Goal: Information Seeking & Learning: Learn about a topic

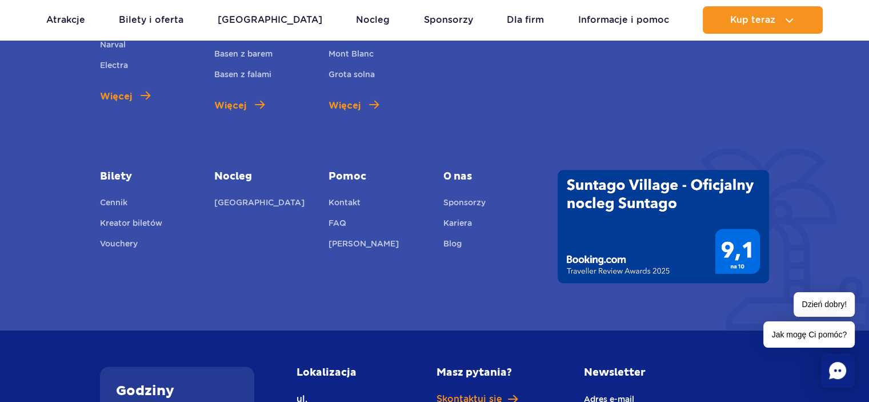
scroll to position [914, 0]
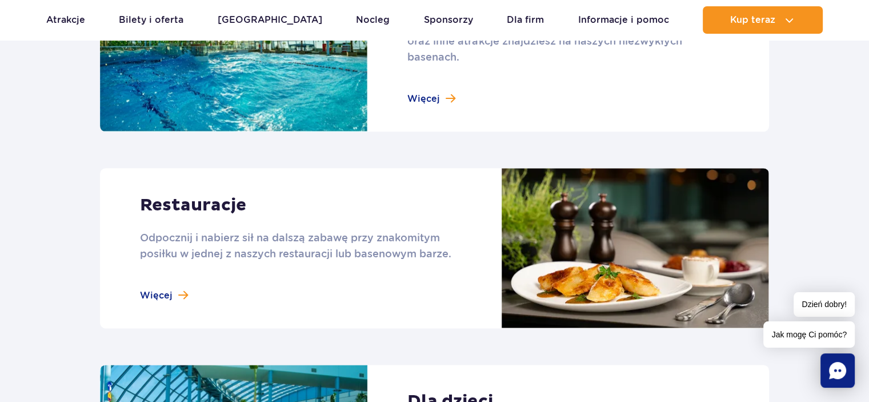
scroll to position [1372, 0]
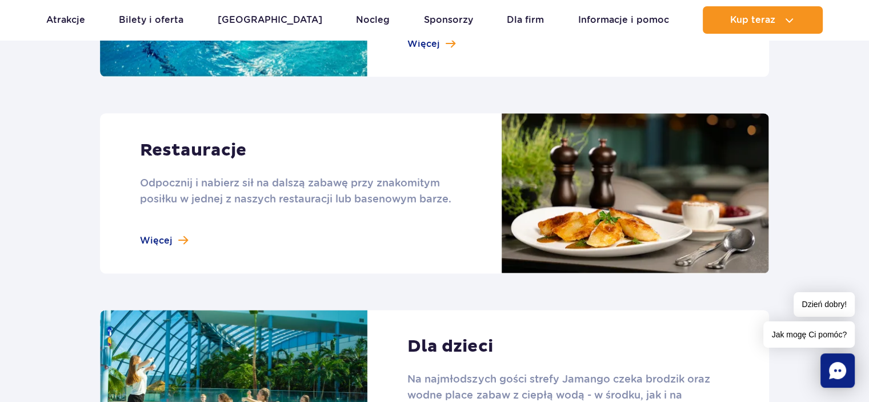
click at [167, 243] on link at bounding box center [434, 193] width 669 height 160
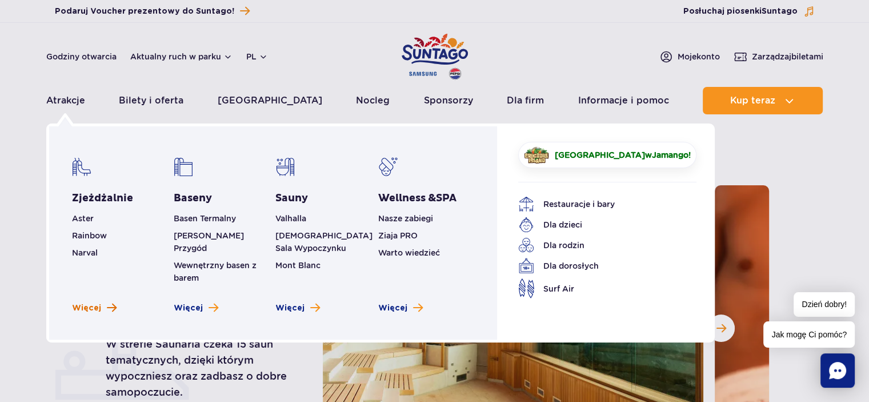
click at [83, 302] on span "Więcej" at bounding box center [86, 307] width 29 height 11
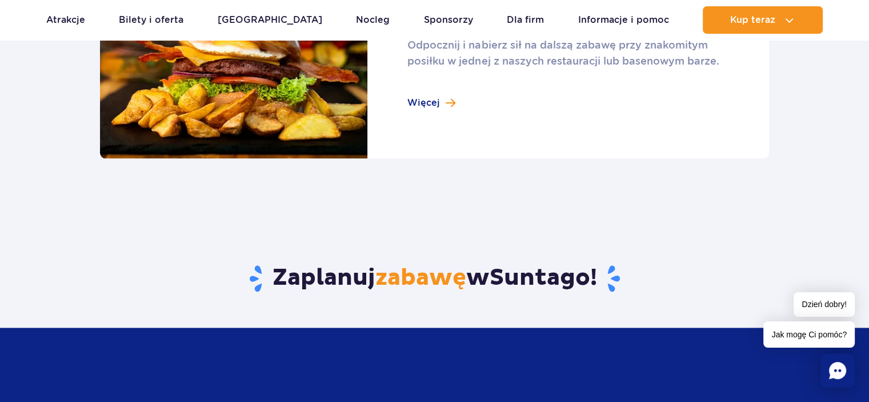
scroll to position [1543, 0]
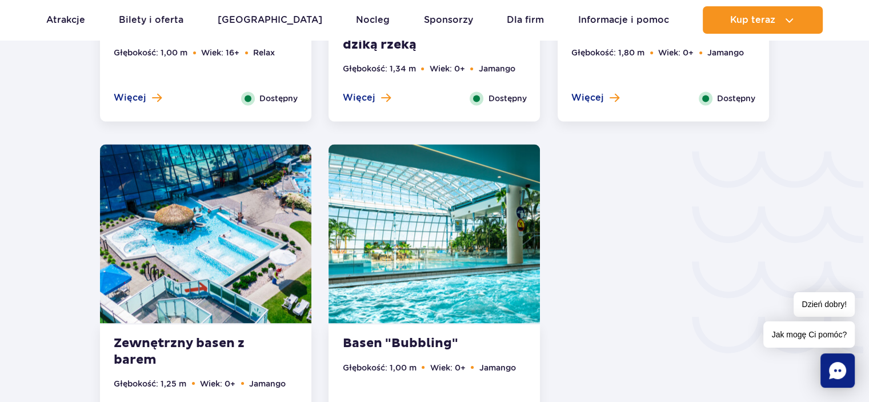
scroll to position [1886, 0]
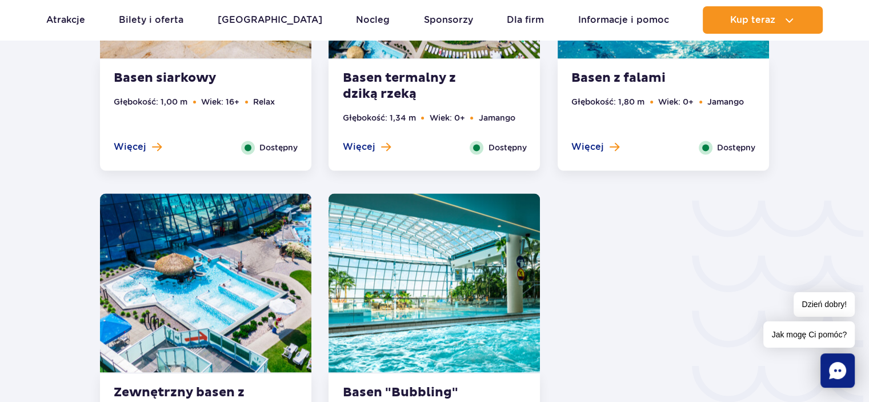
click at [601, 143] on span "Więcej" at bounding box center [588, 147] width 33 height 13
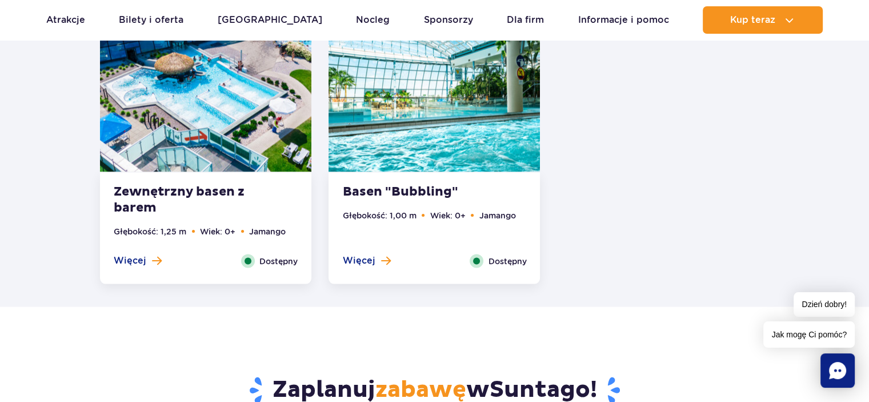
scroll to position [2356, 0]
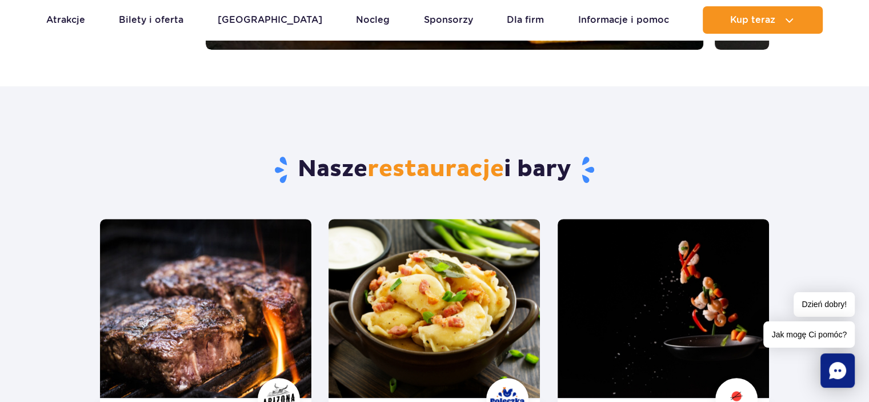
scroll to position [572, 0]
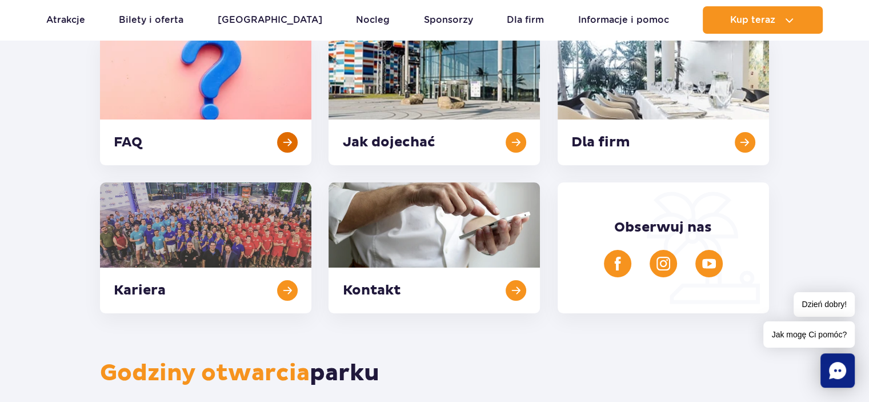
scroll to position [114, 0]
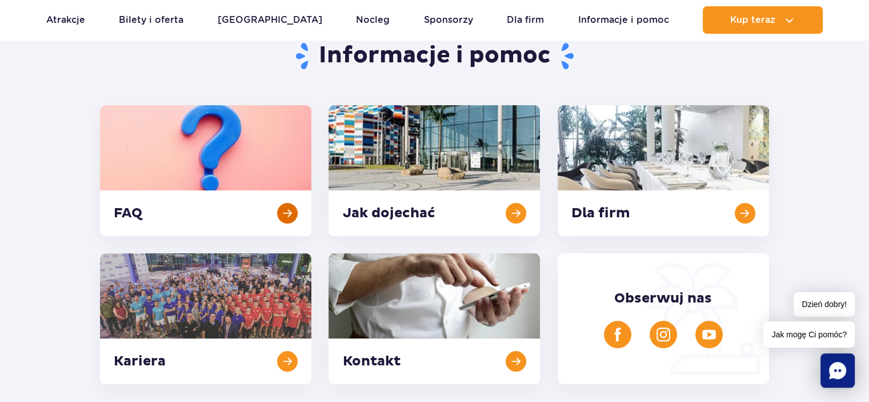
click at [203, 144] on link at bounding box center [205, 170] width 211 height 131
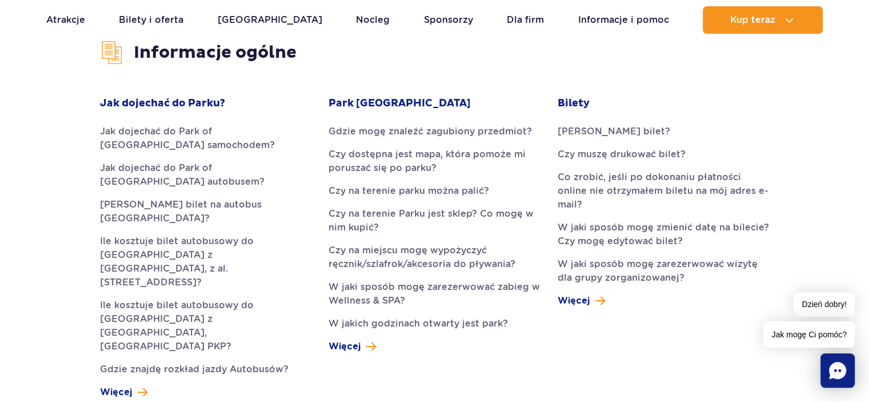
scroll to position [343, 0]
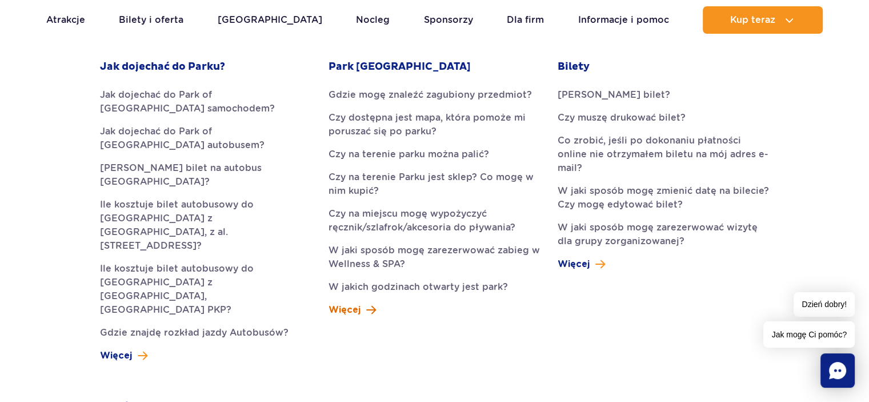
click at [347, 312] on span "Więcej" at bounding box center [345, 310] width 32 height 14
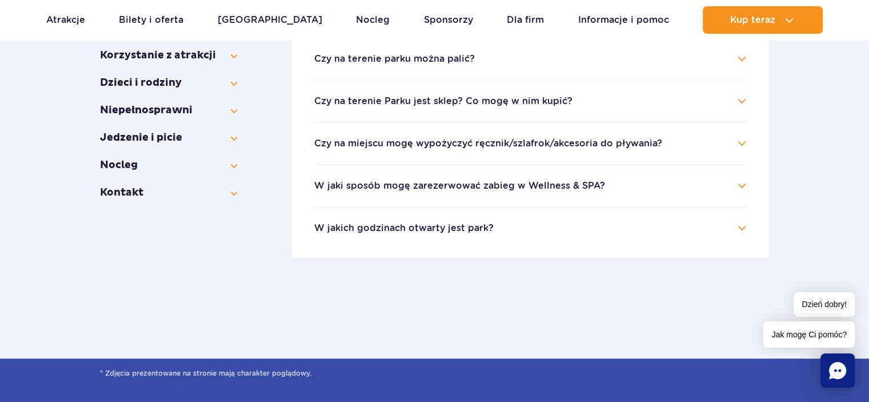
scroll to position [400, 0]
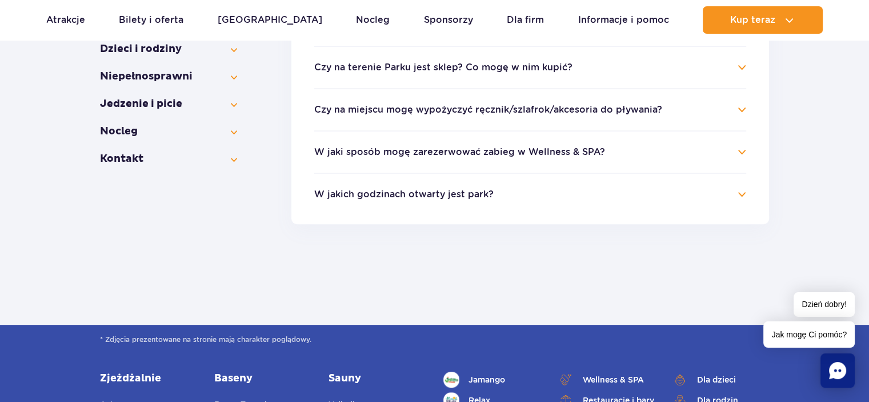
click at [743, 109] on h4 "Czy na miejscu mogę wypożyczyć ręcznik/szlafrok/akcesoria do pływania?" at bounding box center [530, 110] width 432 height 14
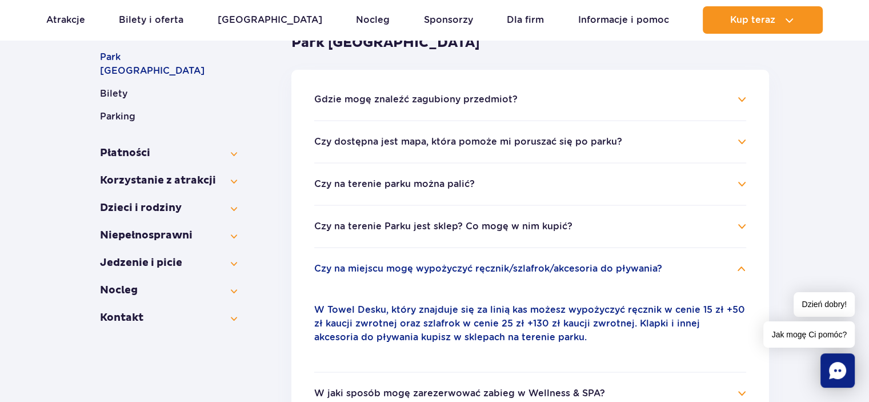
scroll to position [171, 0]
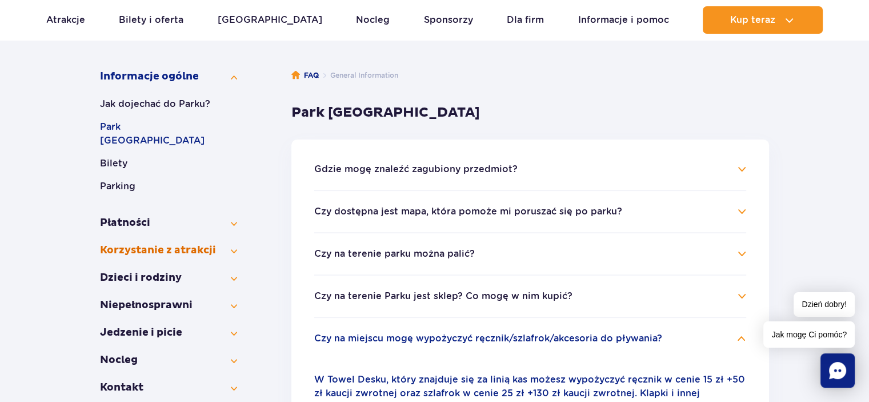
click at [158, 243] on button "Korzystanie z atrakcji" at bounding box center [168, 250] width 137 height 14
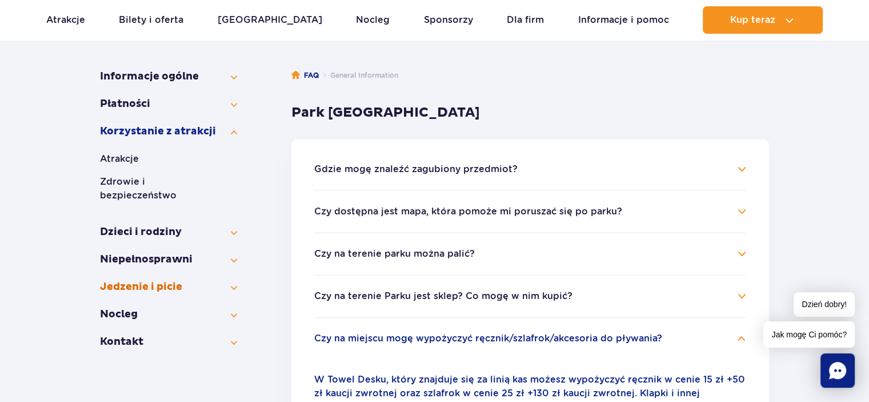
click at [149, 280] on button "Jedzenie i picie" at bounding box center [168, 287] width 137 height 14
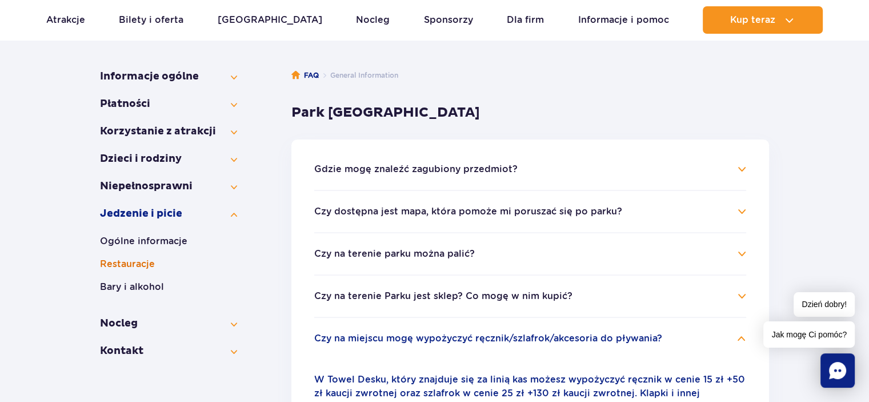
click at [137, 265] on button "Restauracje" at bounding box center [168, 264] width 137 height 14
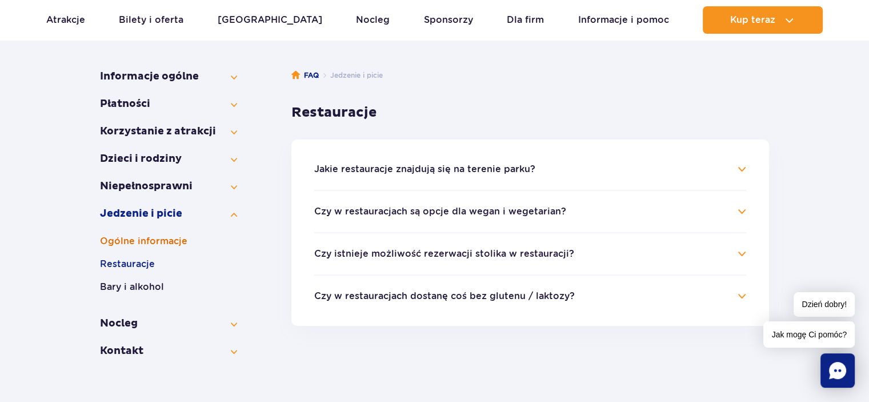
click at [153, 241] on button "Ogólne informacje" at bounding box center [168, 241] width 137 height 14
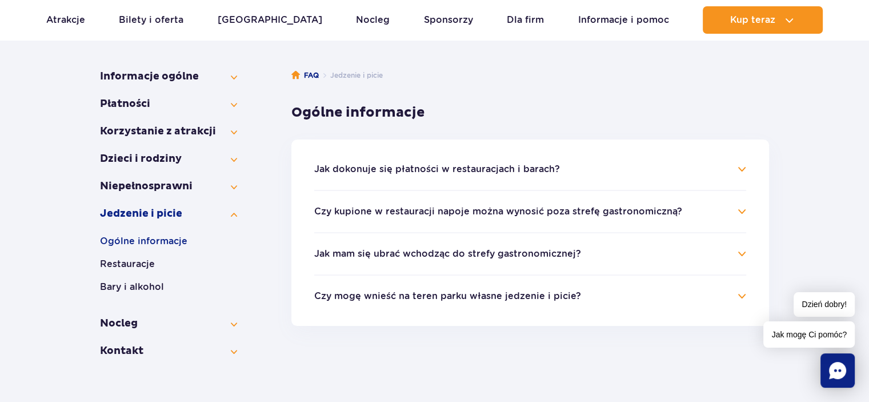
click at [475, 173] on button "Jak dokonuje się płatności w restauracjach i barach?" at bounding box center [437, 169] width 246 height 10
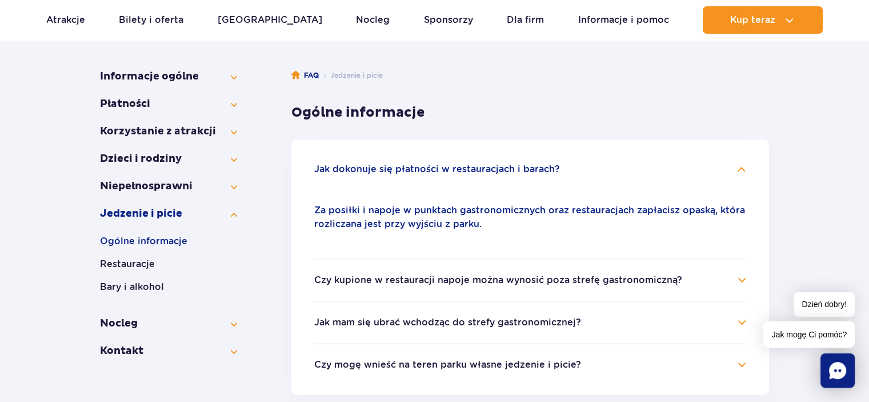
click at [463, 281] on button "Czy kupione w restauracji napoje można wynosić poza strefę gastronomiczną?" at bounding box center [498, 280] width 368 height 10
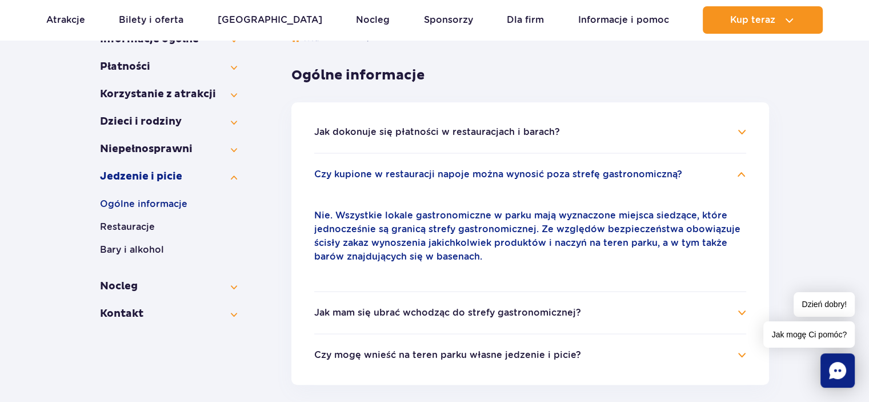
scroll to position [229, 0]
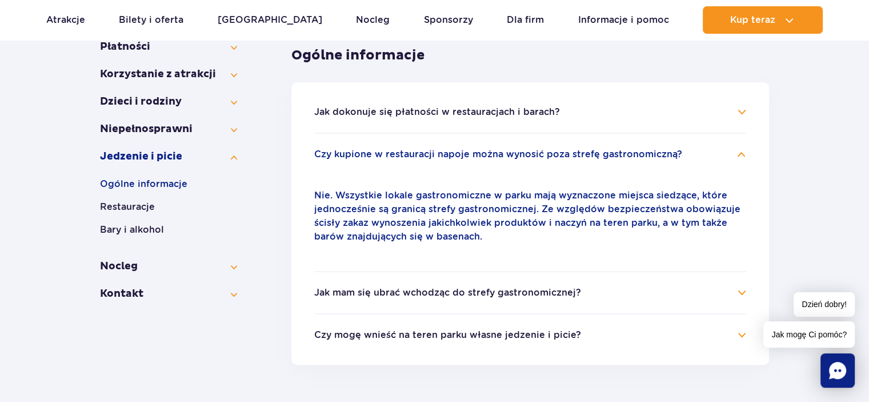
click at [427, 297] on button "Jak mam się ubrać wchodząc do strefy gastronomicznej?" at bounding box center [447, 292] width 267 height 10
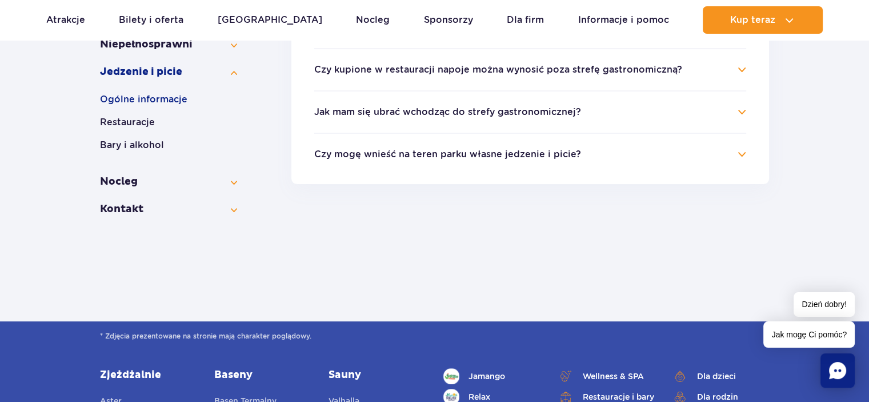
scroll to position [361, 0]
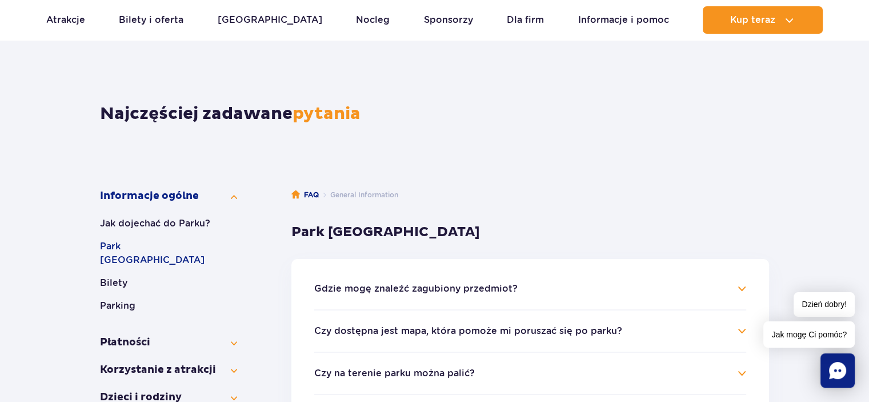
scroll to position [114, 0]
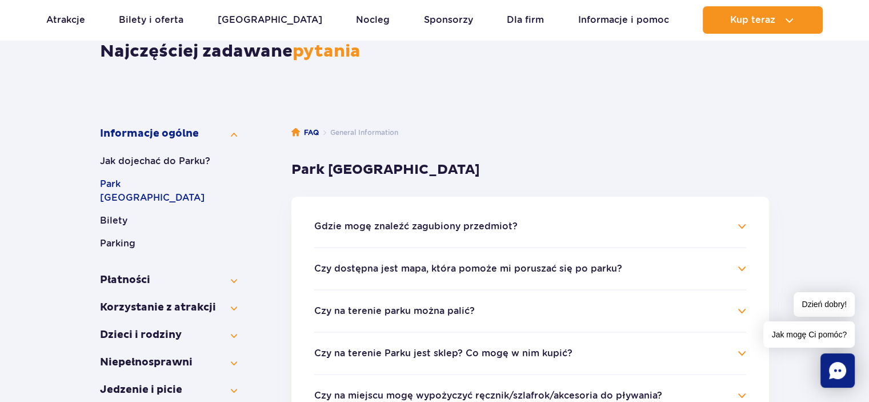
click at [485, 266] on button "Czy dostępna jest mapa, która pomoże mi poruszać się po parku?" at bounding box center [468, 268] width 308 height 10
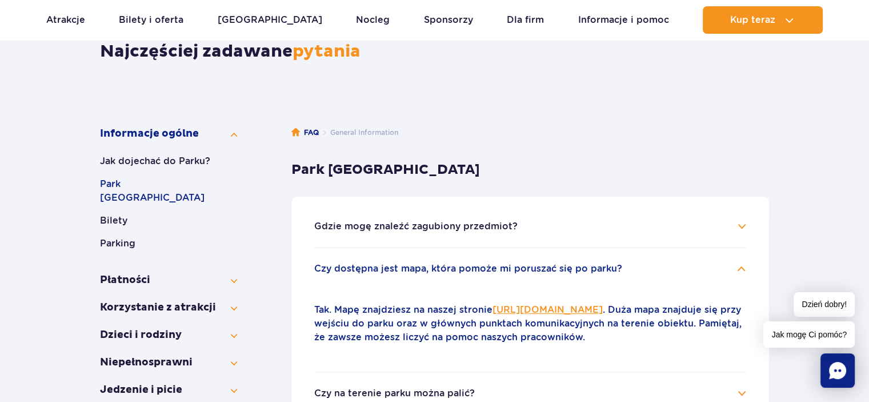
click at [542, 308] on link "[URL][DOMAIN_NAME]" at bounding box center [548, 309] width 110 height 11
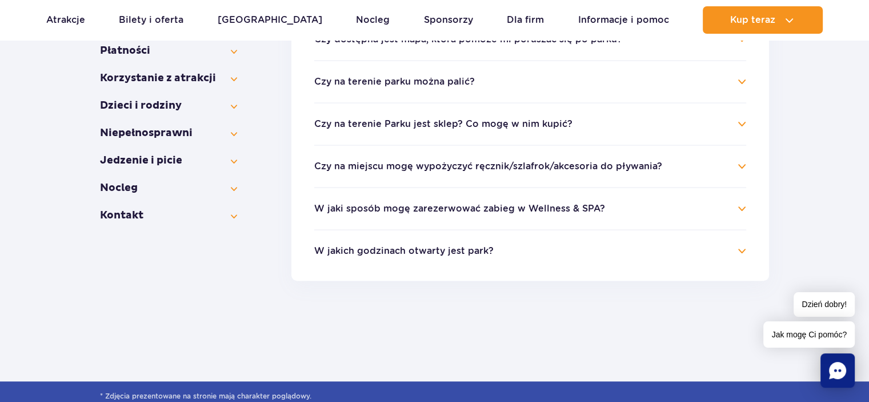
scroll to position [343, 0]
click at [447, 167] on button "Czy na miejscu mogę wypożyczyć ręcznik/szlafrok/akcesoria do pływania?" at bounding box center [488, 167] width 348 height 10
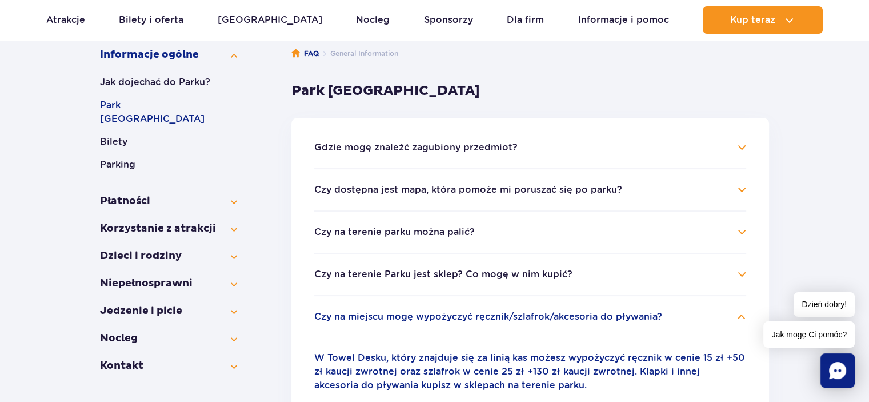
scroll to position [57, 0]
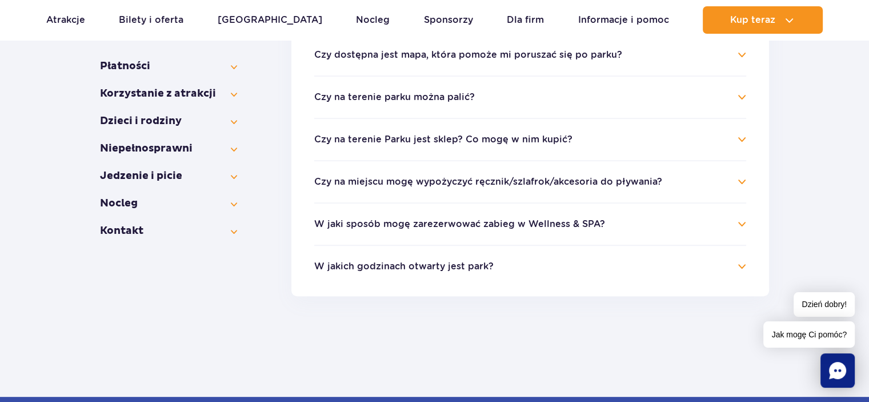
scroll to position [343, 0]
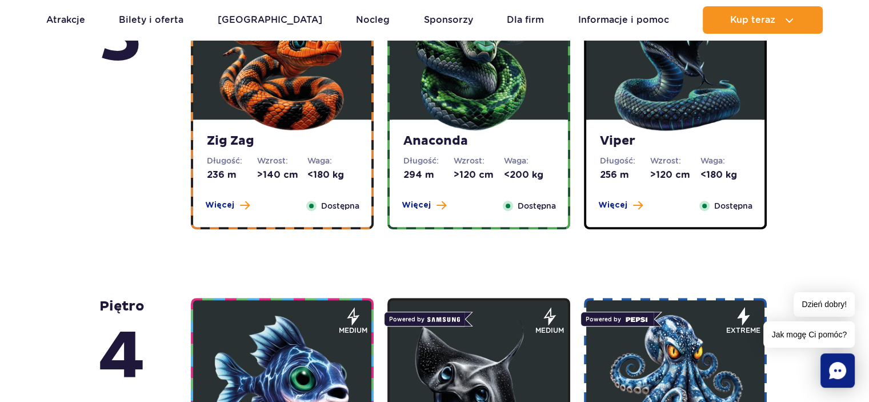
scroll to position [686, 0]
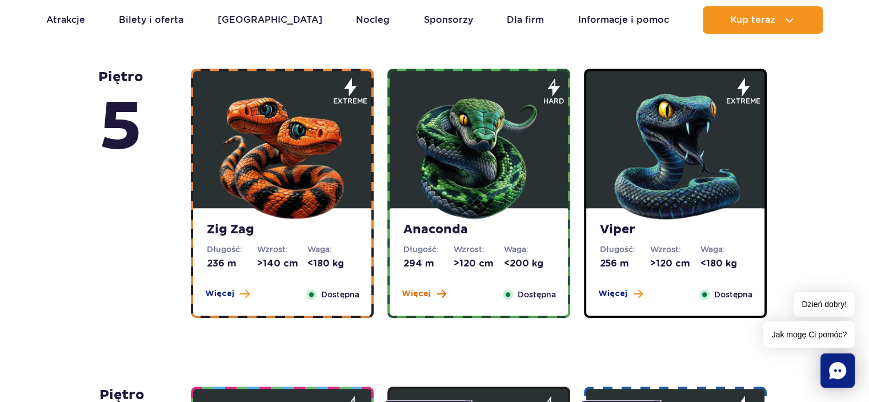
click at [416, 291] on span "Więcej" at bounding box center [416, 293] width 29 height 11
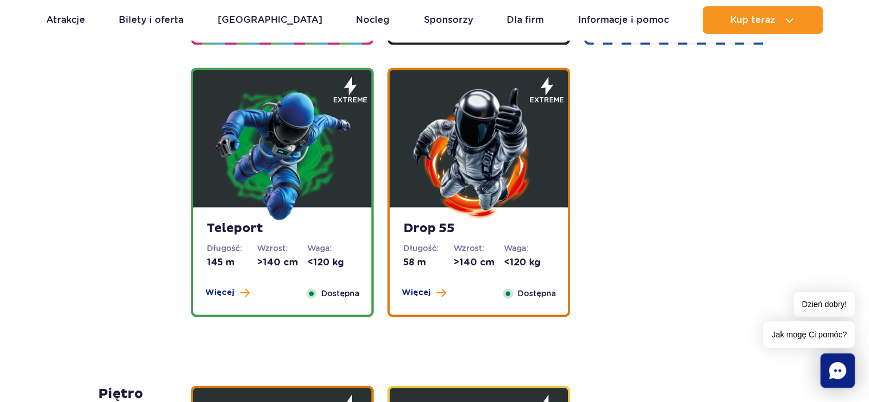
scroll to position [1646, 0]
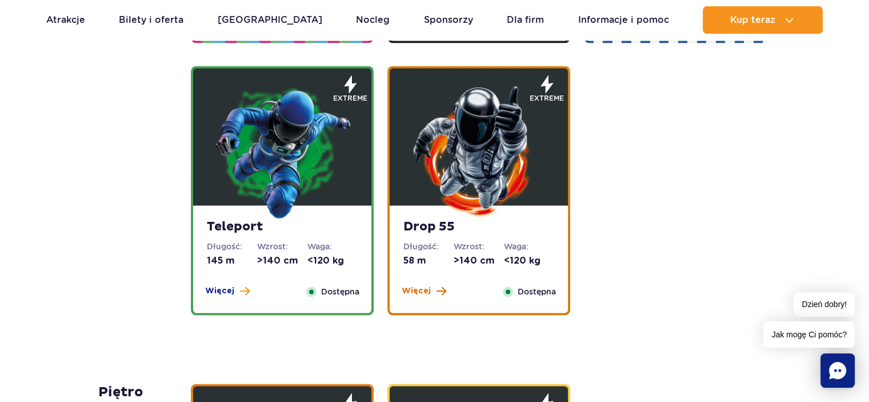
click at [418, 287] on span "Więcej" at bounding box center [416, 290] width 29 height 11
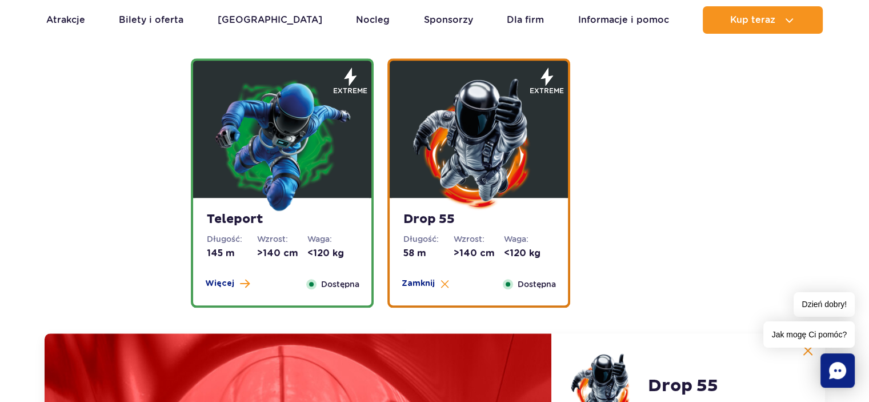
scroll to position [1093, 0]
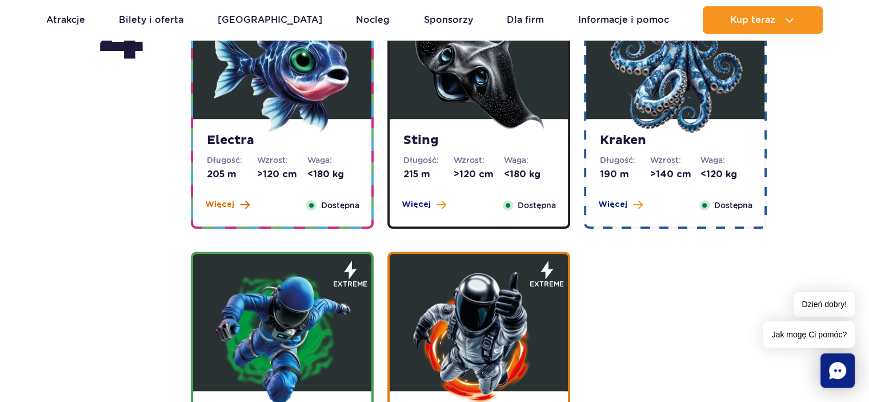
click at [231, 201] on span "Więcej" at bounding box center [219, 204] width 29 height 11
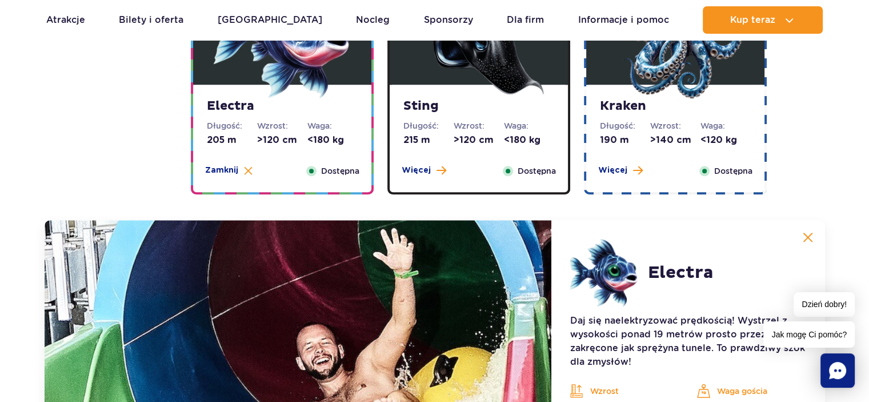
scroll to position [992, 0]
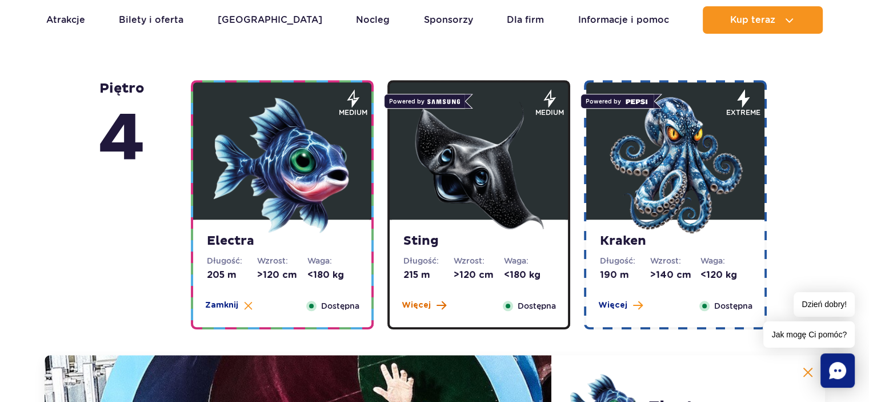
click at [427, 299] on span "Więcej" at bounding box center [416, 304] width 29 height 11
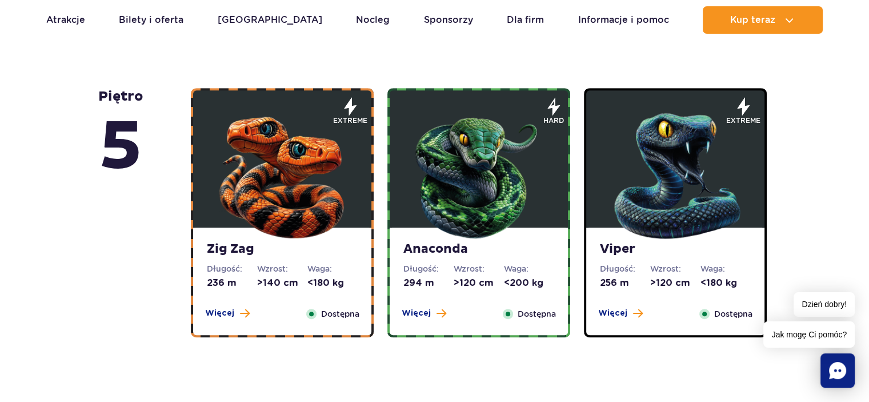
scroll to position [649, 0]
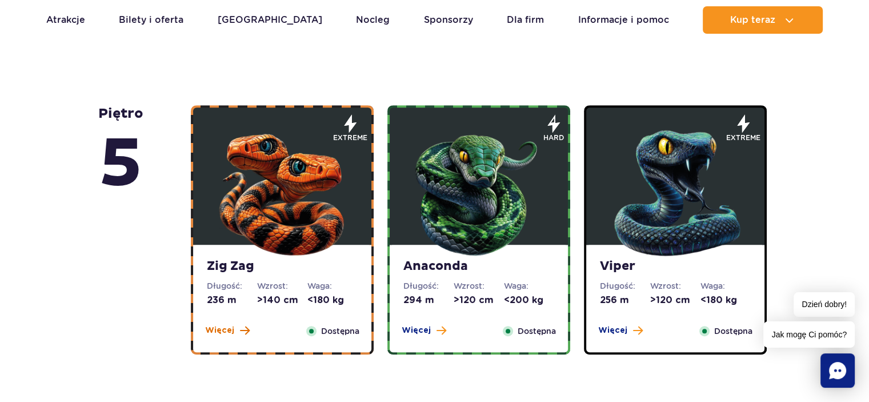
click at [233, 331] on button "Więcej" at bounding box center [227, 330] width 45 height 11
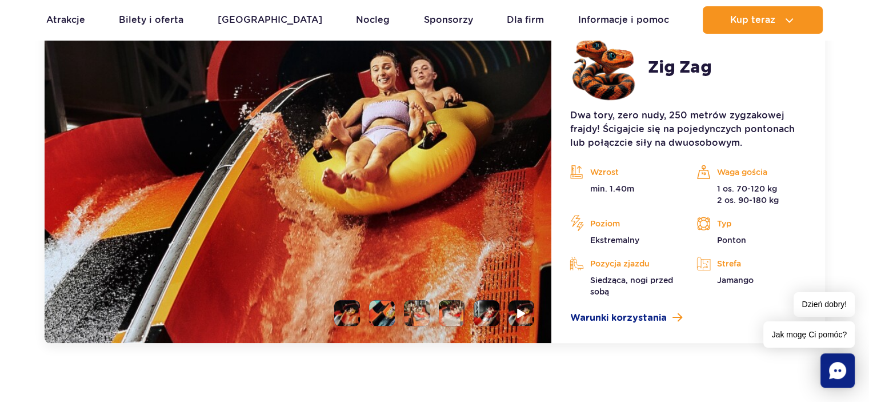
scroll to position [1132, 0]
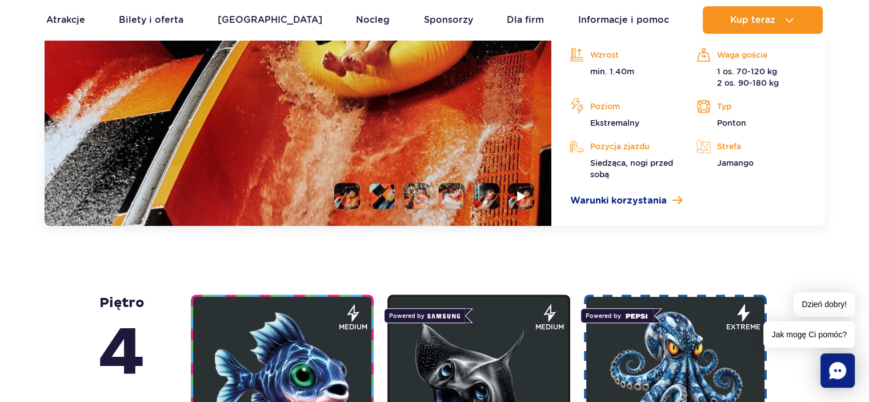
click at [385, 190] on li at bounding box center [382, 196] width 26 height 26
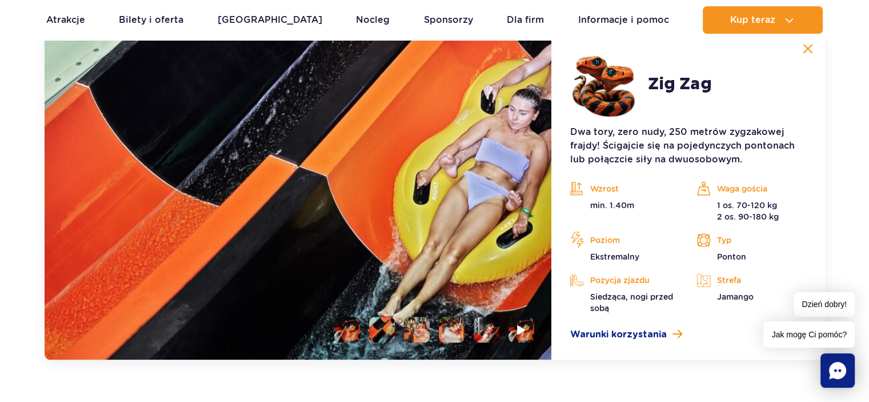
scroll to position [1017, 0]
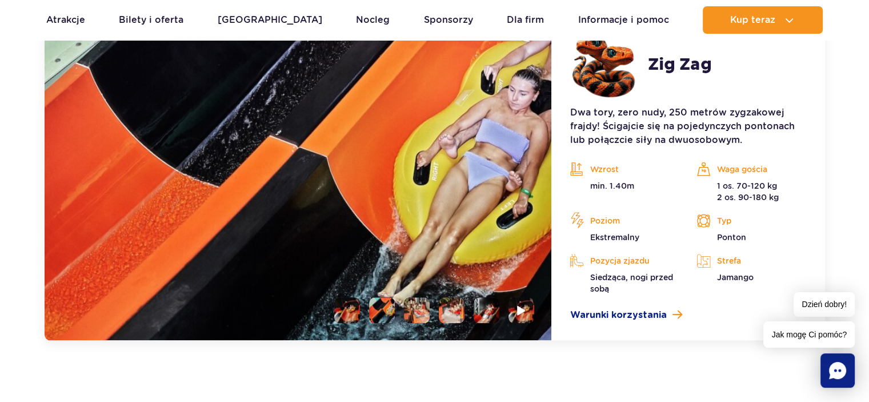
click at [420, 299] on li at bounding box center [417, 310] width 26 height 26
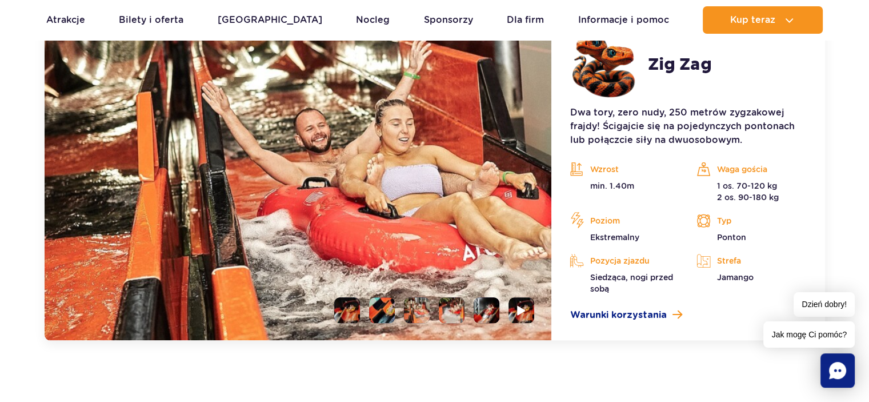
click at [459, 309] on li at bounding box center [452, 310] width 26 height 26
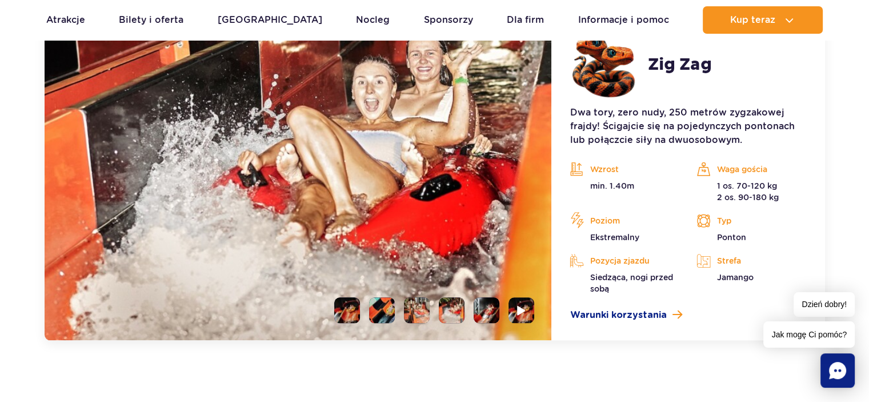
click at [486, 313] on li at bounding box center [487, 310] width 26 height 26
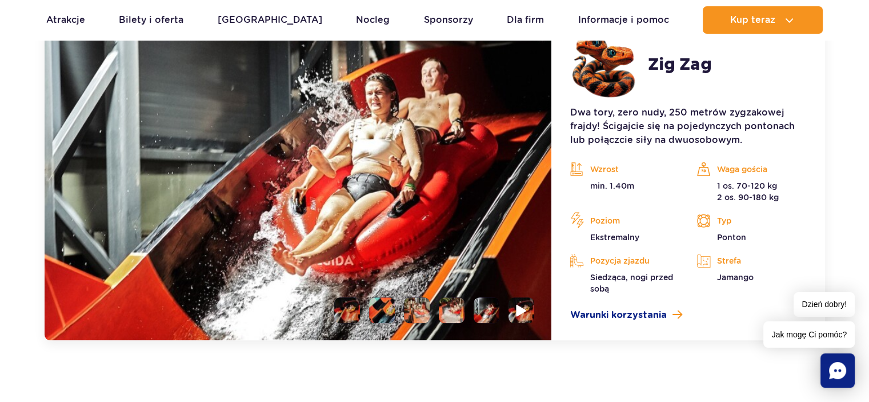
click at [524, 312] on img at bounding box center [522, 309] width 11 height 13
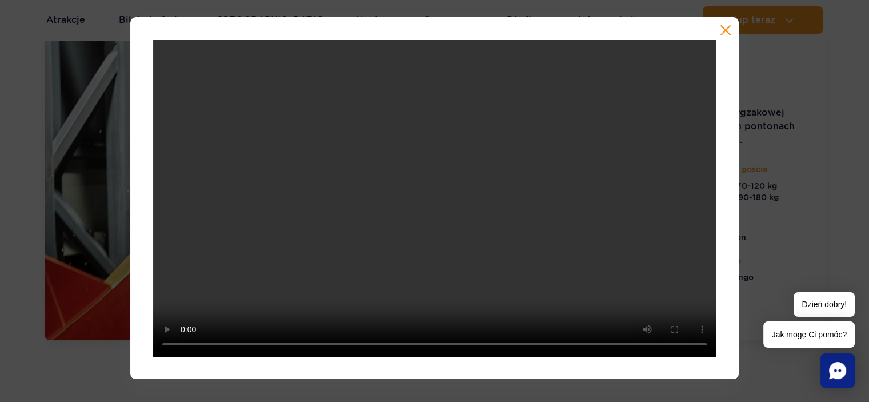
click at [727, 33] on button "button" at bounding box center [725, 30] width 11 height 11
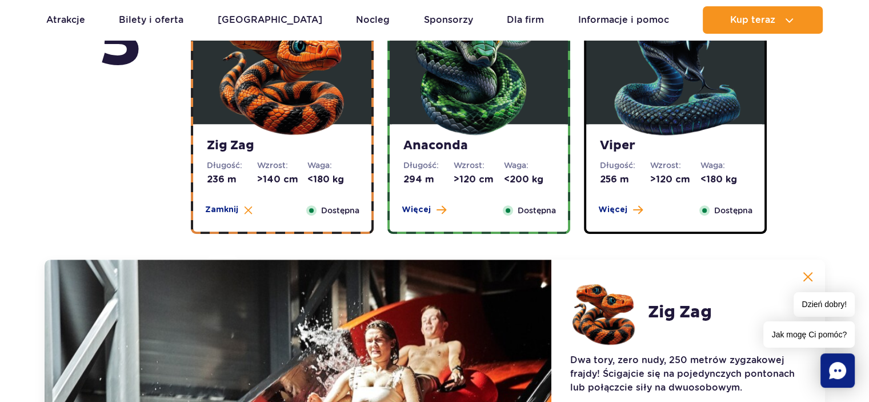
scroll to position [617, 0]
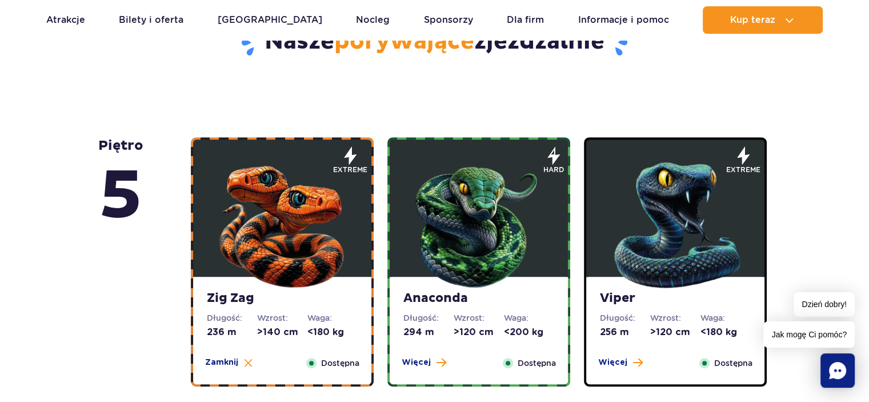
click at [620, 361] on span "Więcej" at bounding box center [612, 362] width 29 height 11
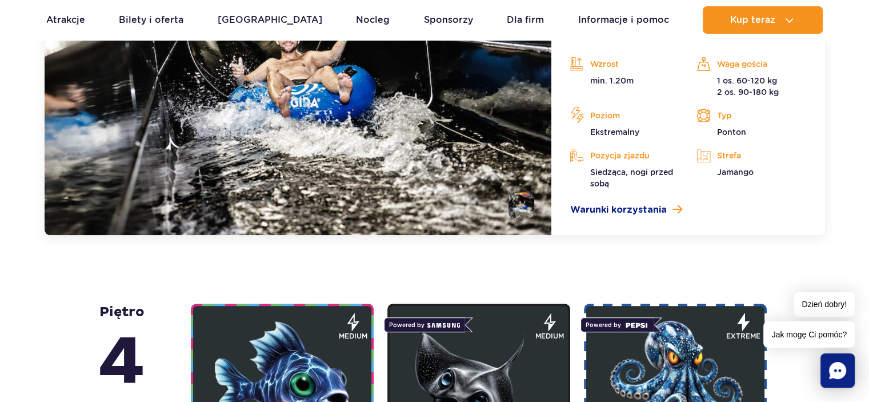
scroll to position [1132, 0]
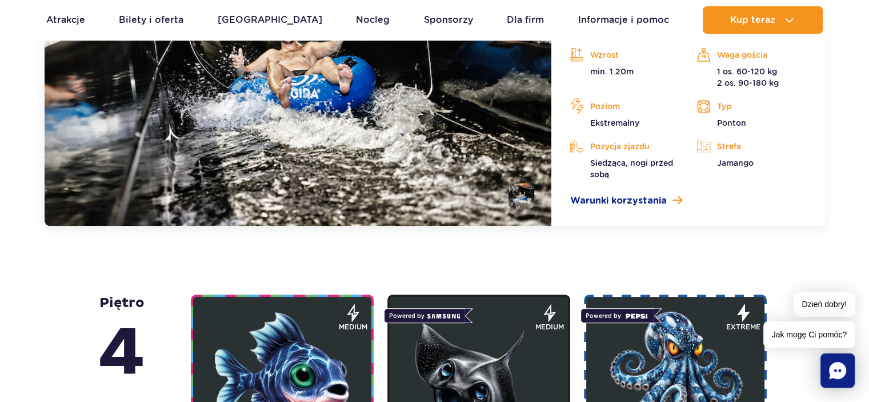
click at [522, 194] on li at bounding box center [522, 196] width 26 height 26
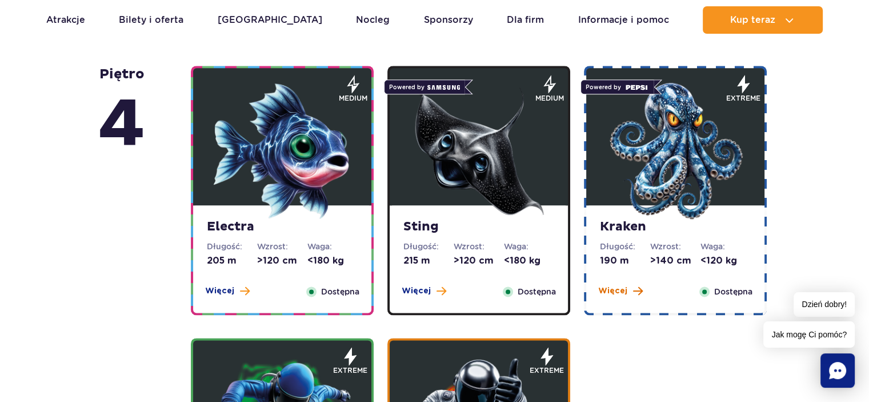
click at [621, 289] on span "Więcej" at bounding box center [612, 290] width 29 height 11
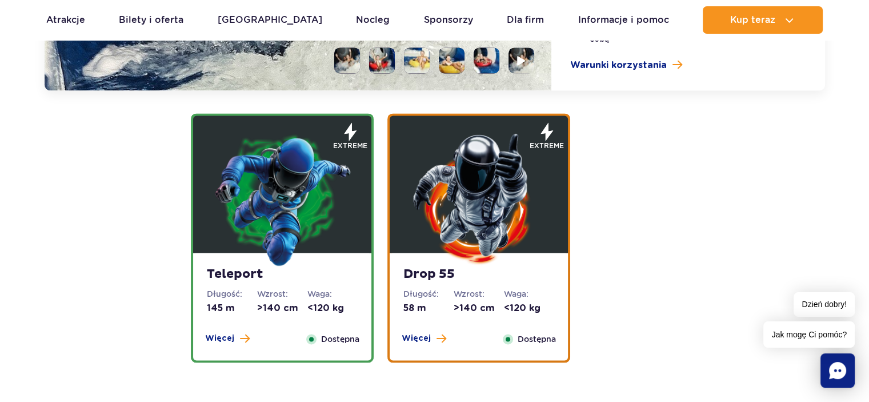
scroll to position [1621, 0]
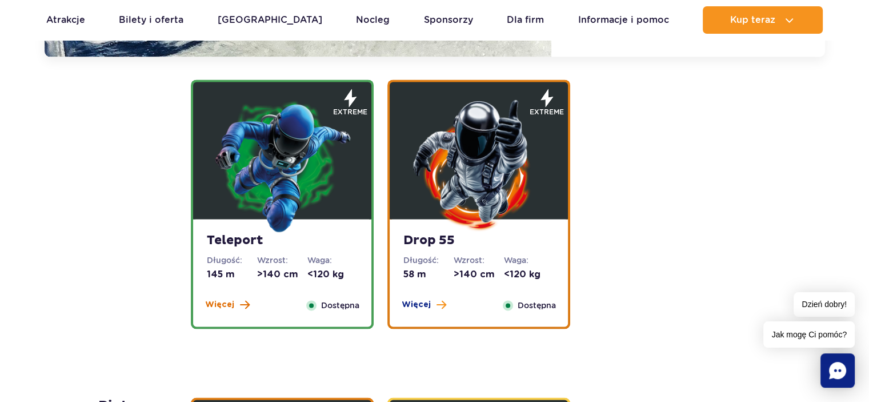
click at [215, 303] on span "Więcej" at bounding box center [219, 304] width 29 height 11
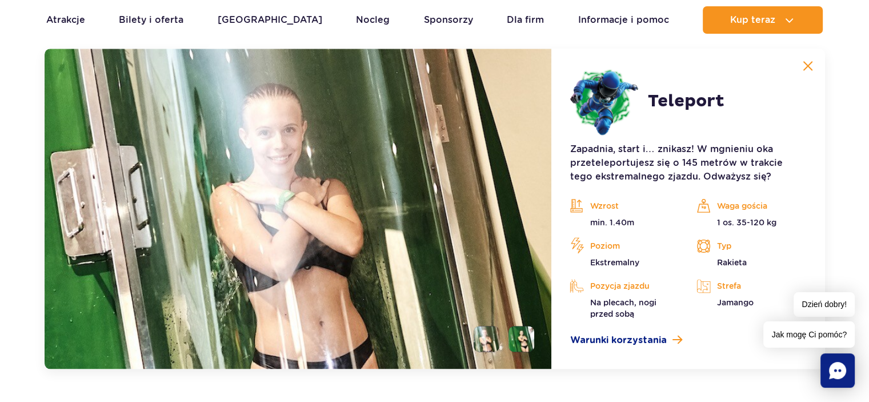
scroll to position [1550, 0]
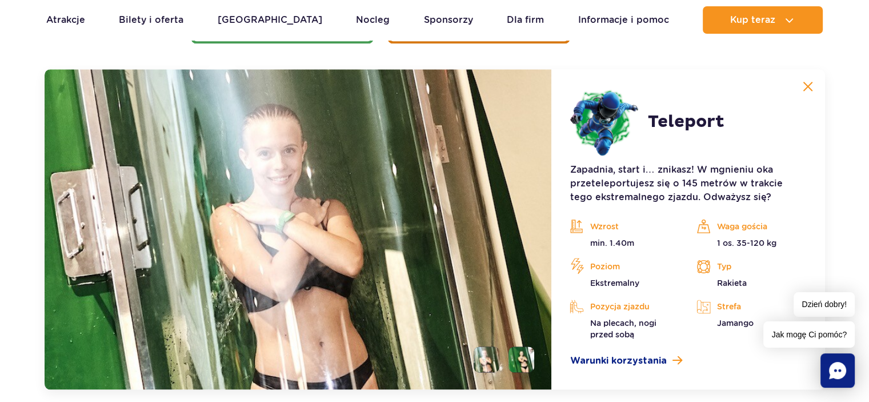
click at [519, 357] on li at bounding box center [522, 359] width 26 height 26
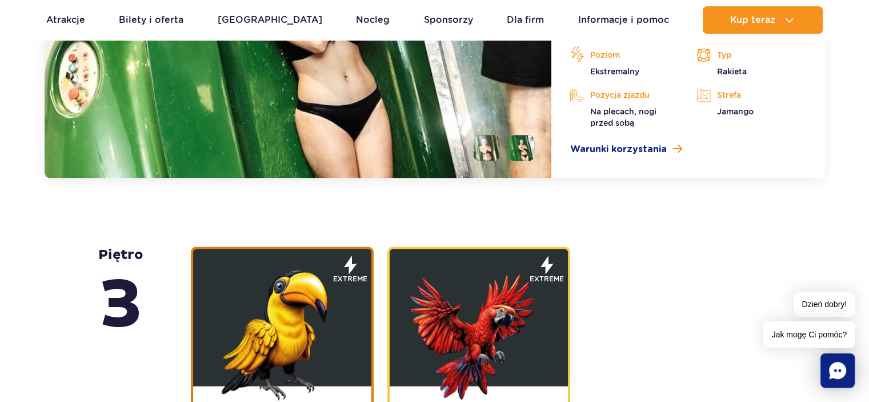
scroll to position [1664, 0]
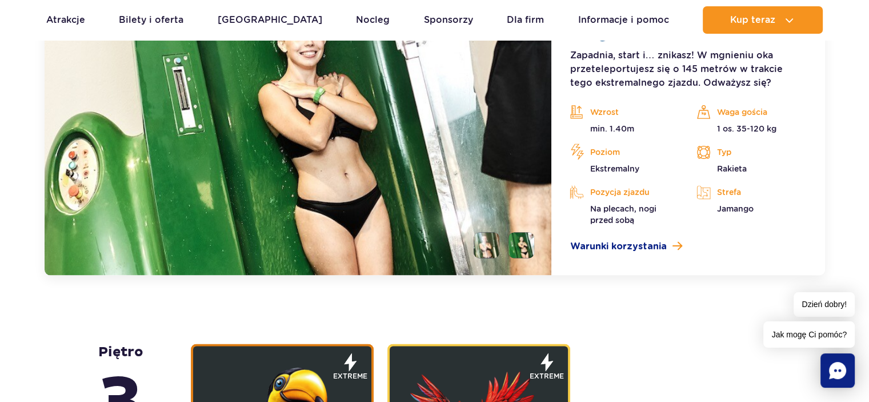
click at [482, 241] on li at bounding box center [487, 245] width 26 height 26
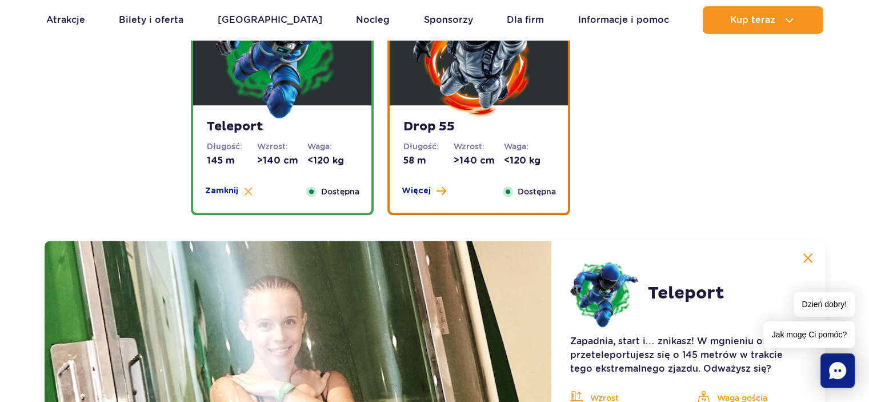
scroll to position [1207, 0]
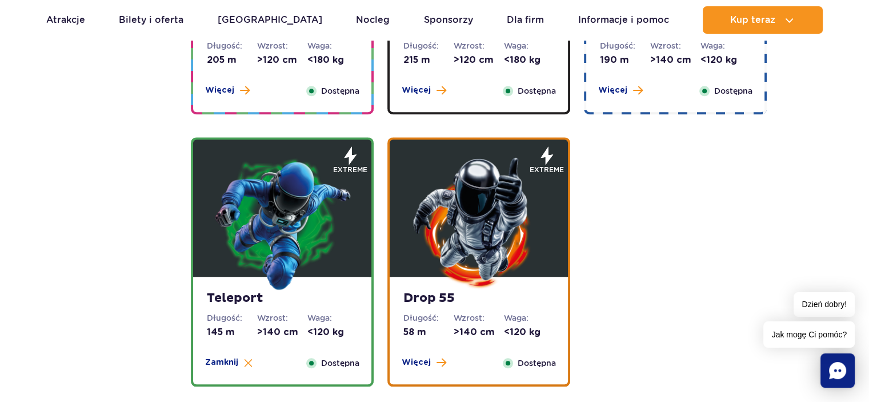
drag, startPoint x: 414, startPoint y: 361, endPoint x: 414, endPoint y: 353, distance: 7.4
click at [414, 360] on span "Więcej" at bounding box center [416, 362] width 29 height 11
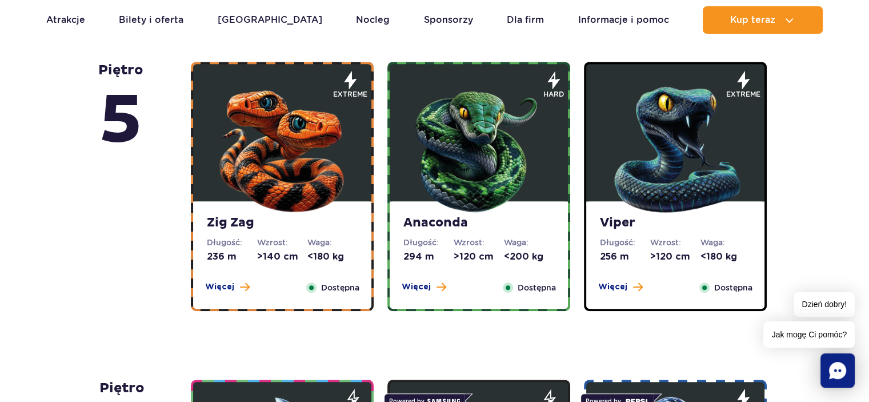
scroll to position [921, 0]
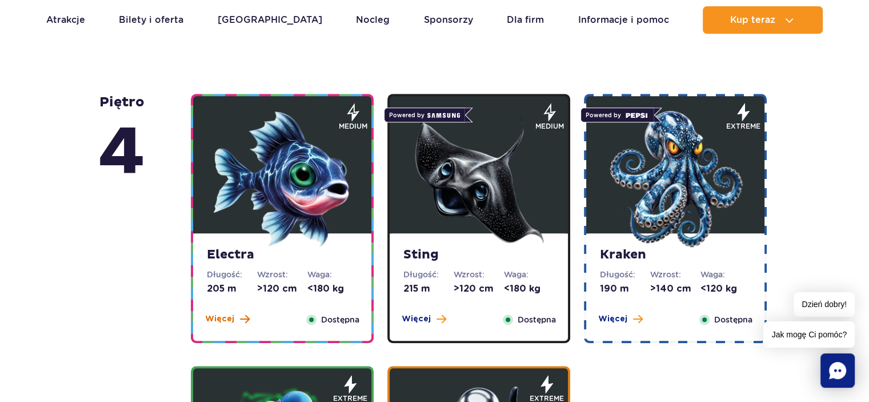
click at [231, 316] on span "Więcej" at bounding box center [219, 318] width 29 height 11
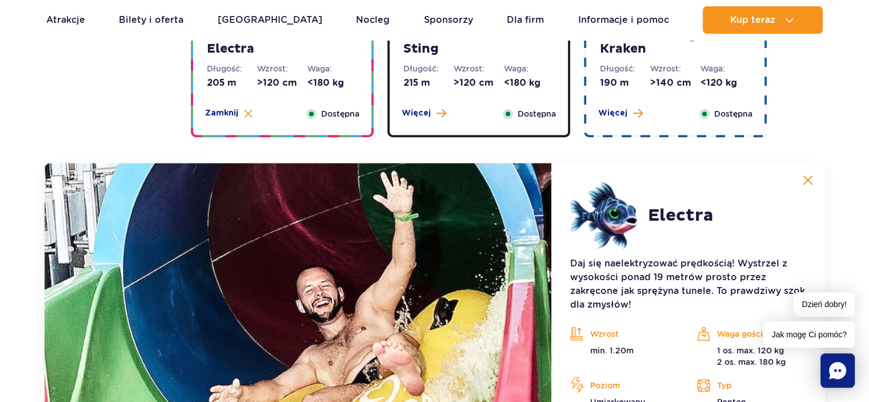
scroll to position [1049, 0]
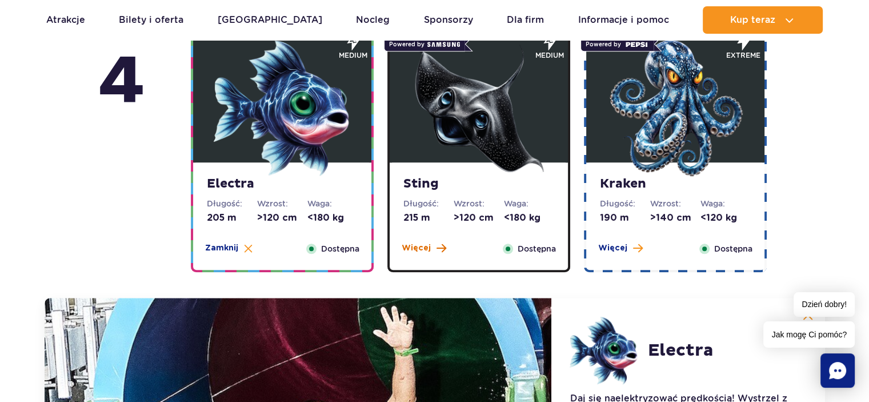
click at [422, 244] on span "Więcej" at bounding box center [416, 247] width 29 height 11
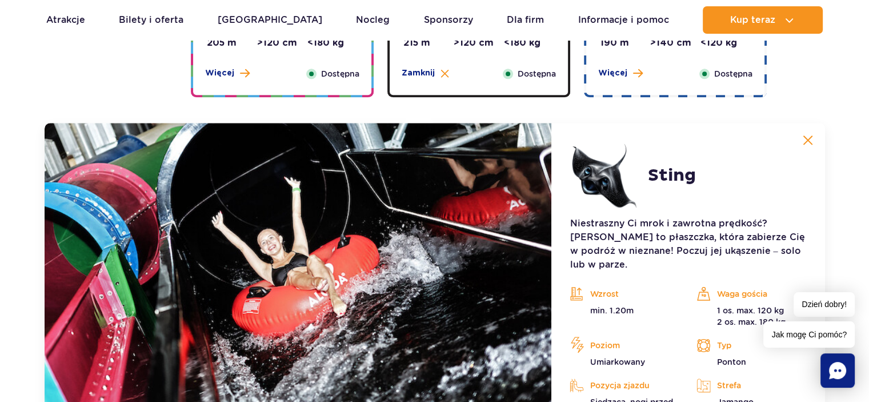
scroll to position [1106, 0]
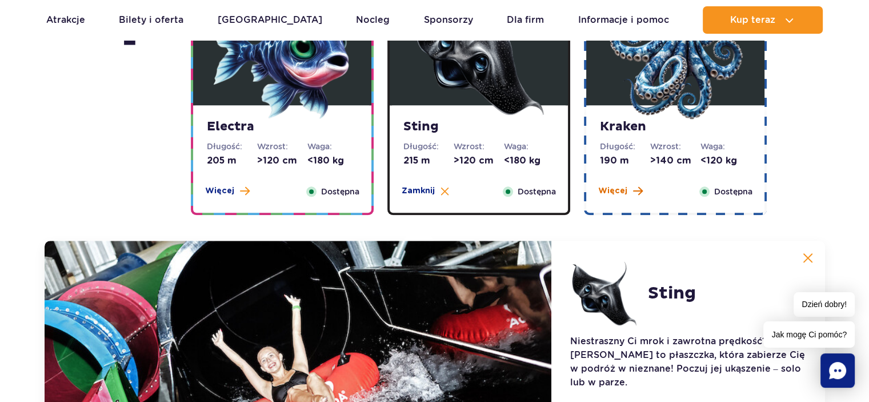
click at [605, 194] on span "Więcej" at bounding box center [612, 190] width 29 height 11
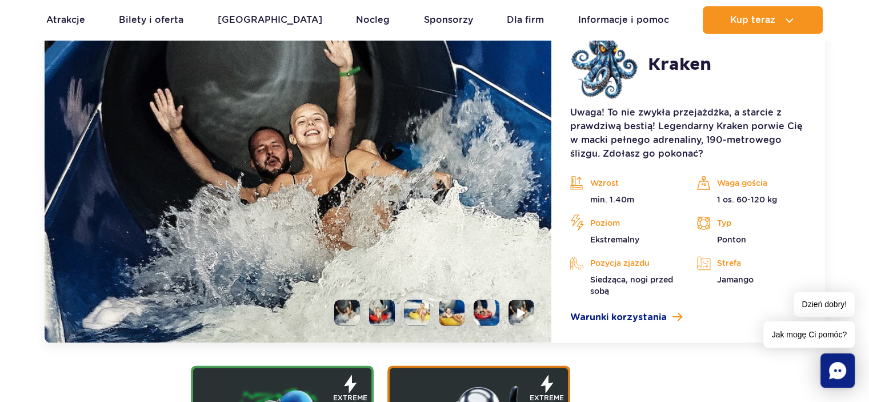
scroll to position [1507, 0]
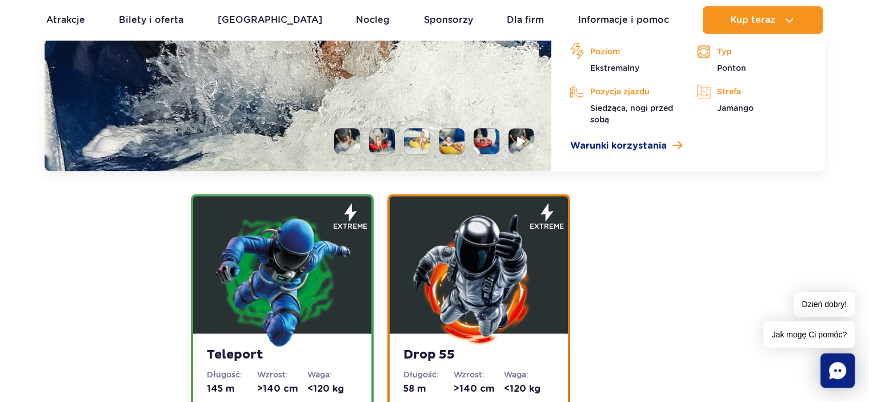
click at [377, 141] on li at bounding box center [382, 141] width 26 height 26
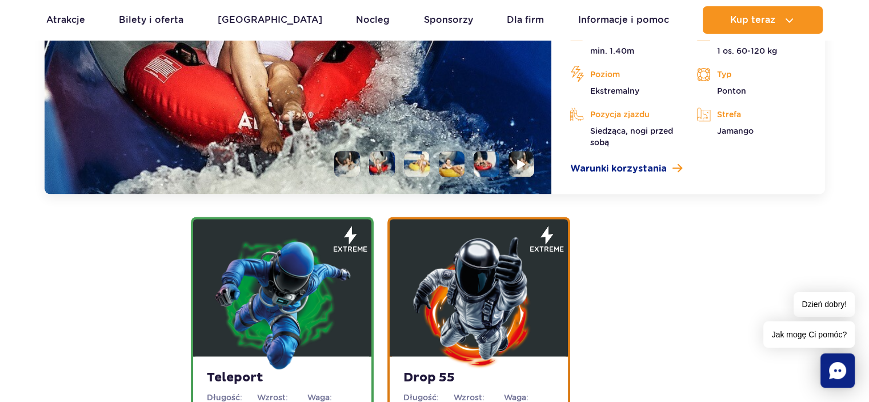
scroll to position [1335, 0]
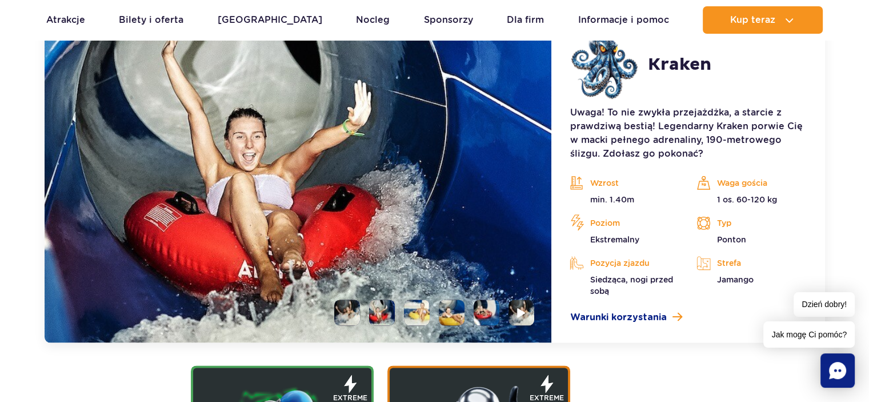
click at [416, 310] on li at bounding box center [417, 312] width 26 height 26
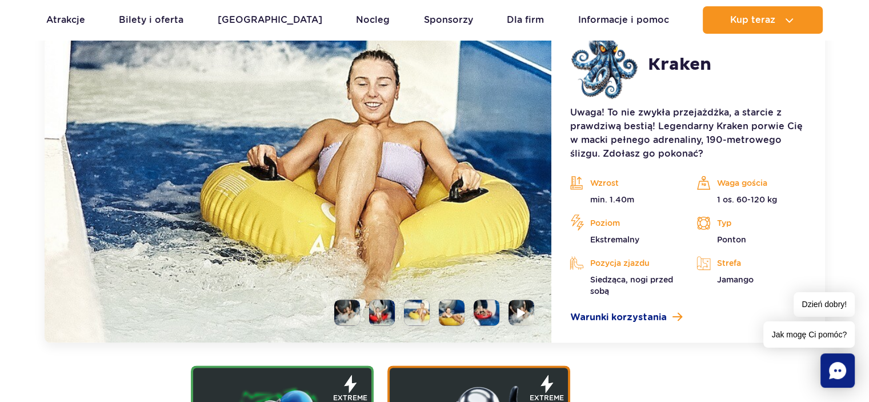
click at [485, 315] on li at bounding box center [487, 312] width 26 height 26
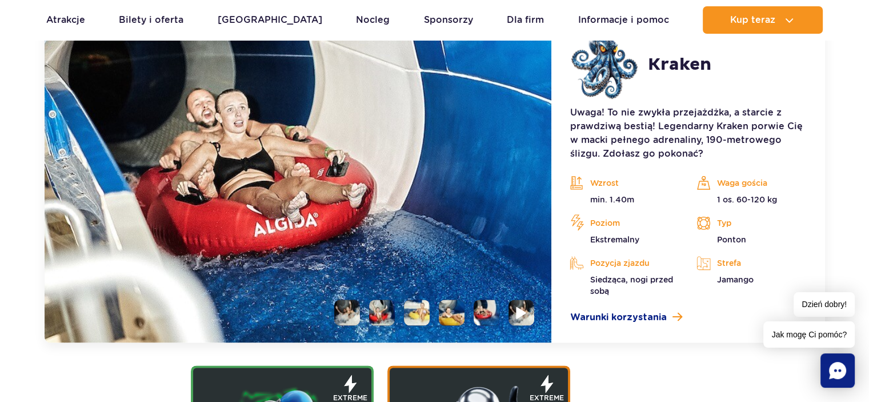
click at [524, 310] on img at bounding box center [522, 312] width 11 height 13
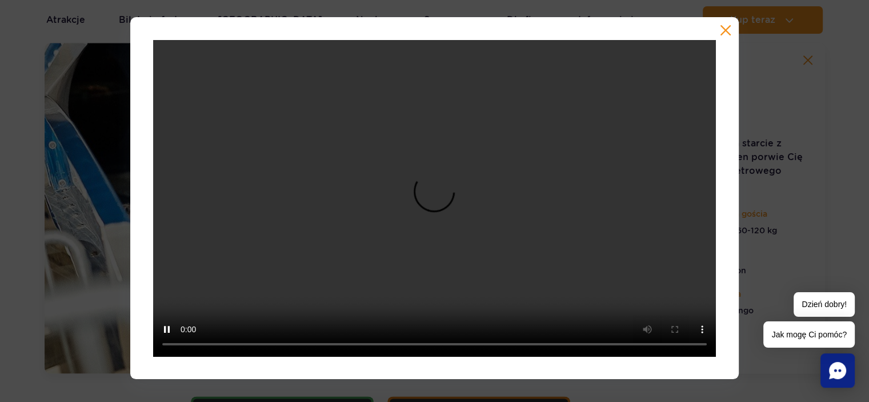
scroll to position [1278, 0]
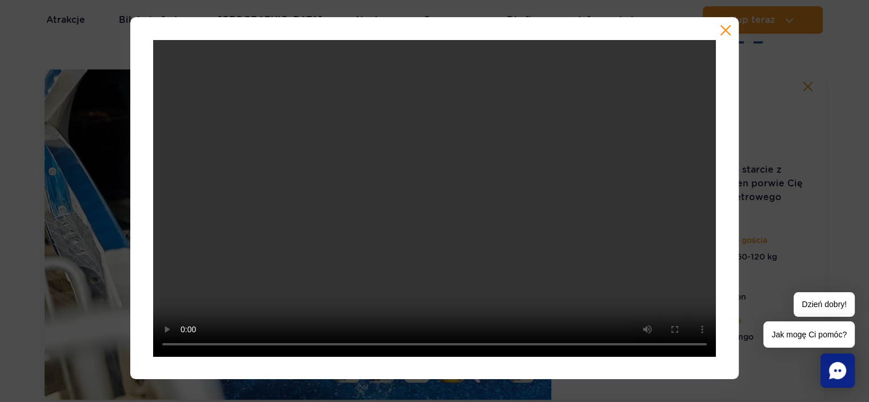
click at [717, 27] on div at bounding box center [434, 198] width 609 height 362
click at [721, 31] on button "button" at bounding box center [725, 30] width 11 height 11
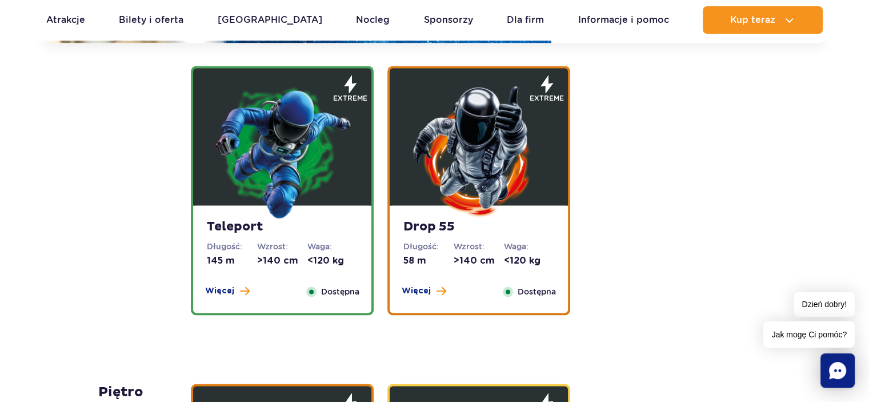
scroll to position [1621, 0]
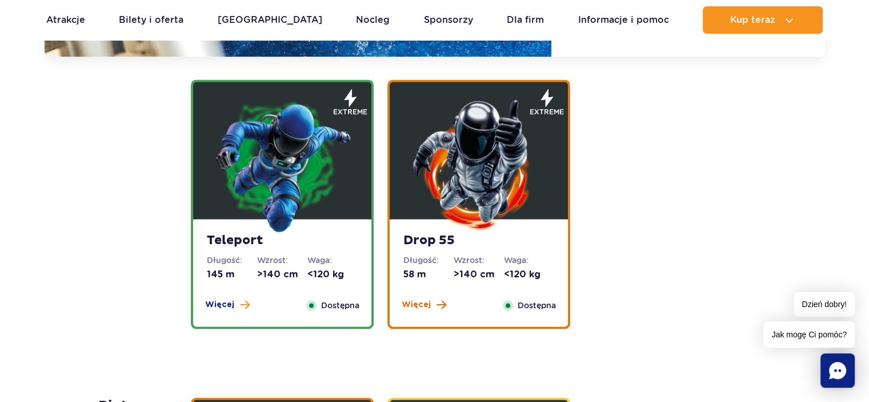
click at [424, 303] on span "Więcej" at bounding box center [416, 304] width 29 height 11
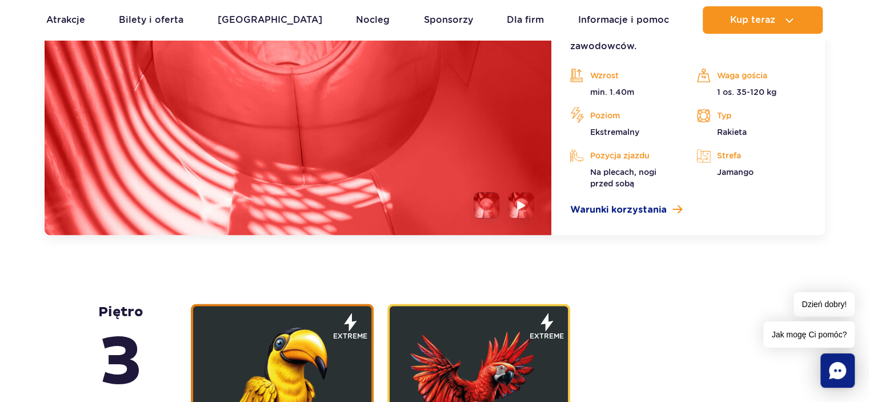
scroll to position [1721, 0]
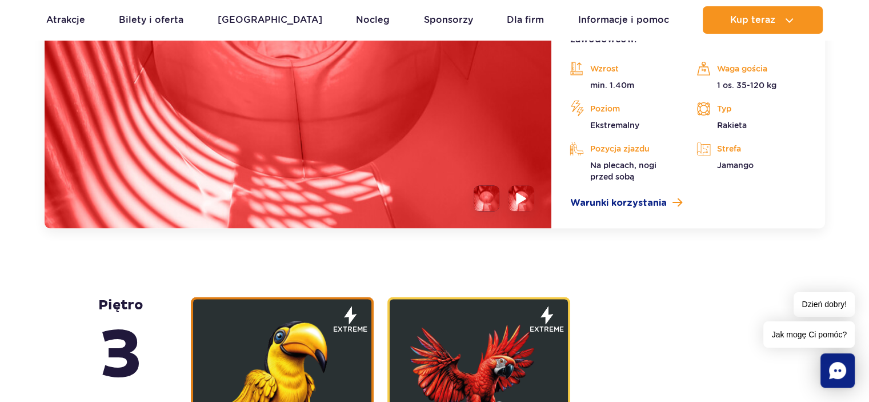
click at [526, 199] on img at bounding box center [522, 197] width 11 height 13
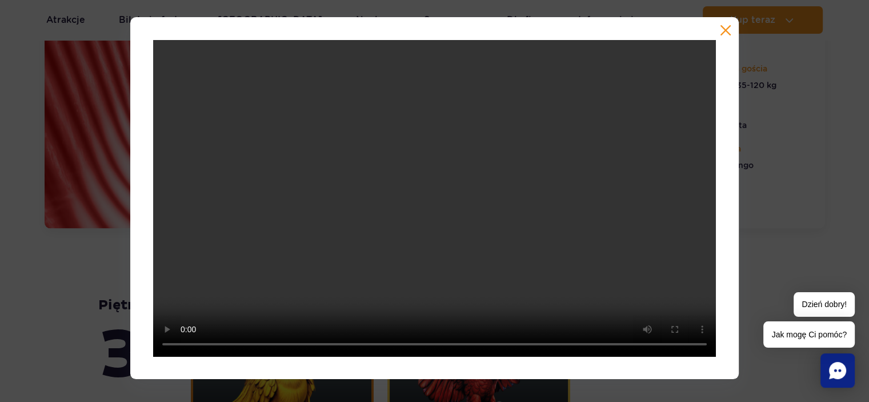
click at [726, 29] on button "button" at bounding box center [725, 30] width 11 height 11
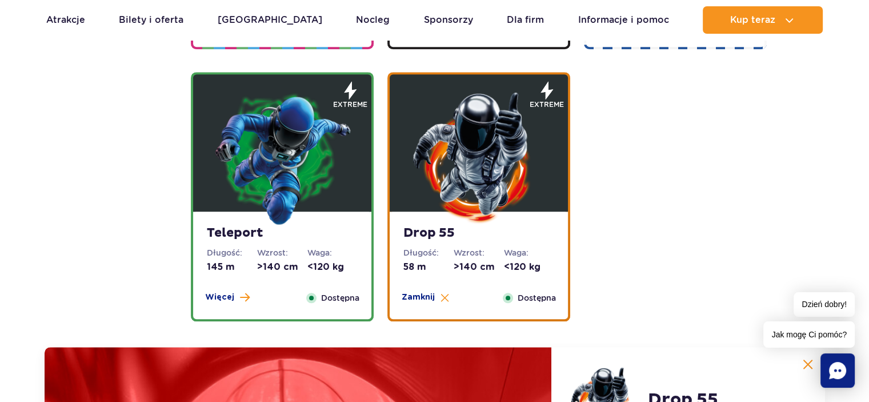
scroll to position [1264, 0]
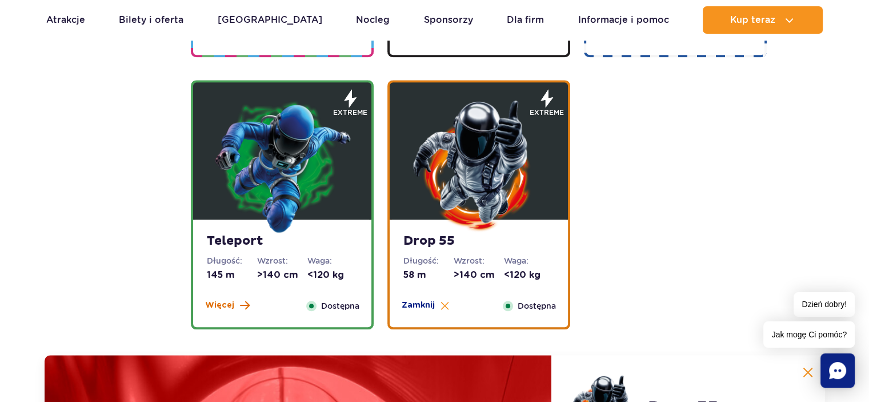
click at [233, 305] on span "Więcej" at bounding box center [219, 304] width 29 height 11
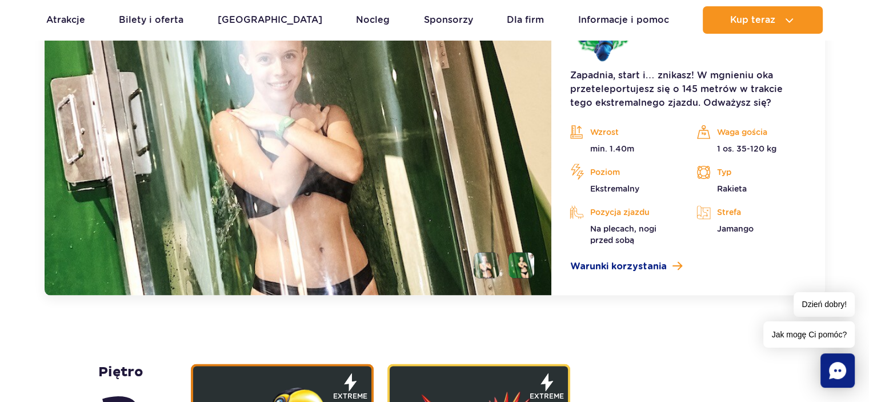
scroll to position [1664, 0]
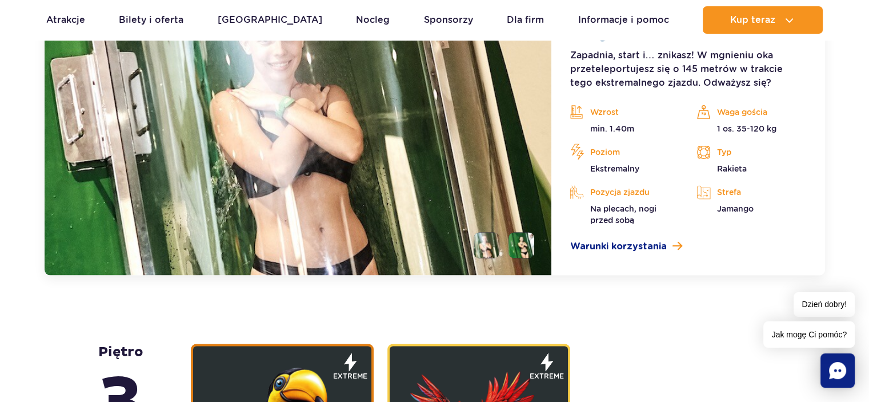
click at [521, 243] on li at bounding box center [522, 245] width 26 height 26
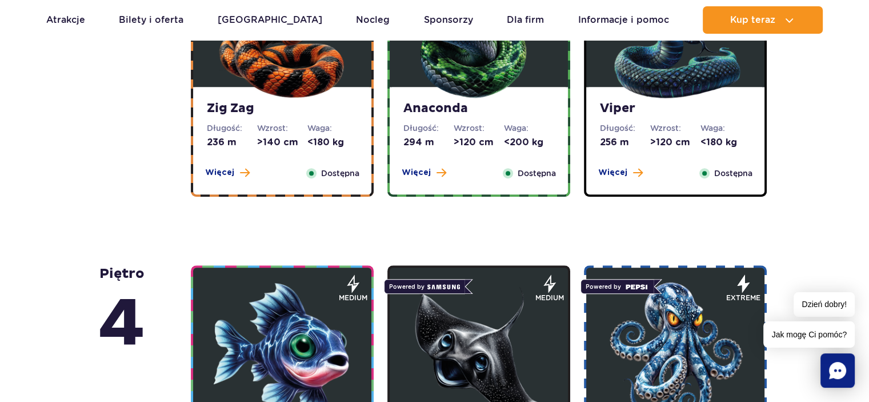
scroll to position [636, 0]
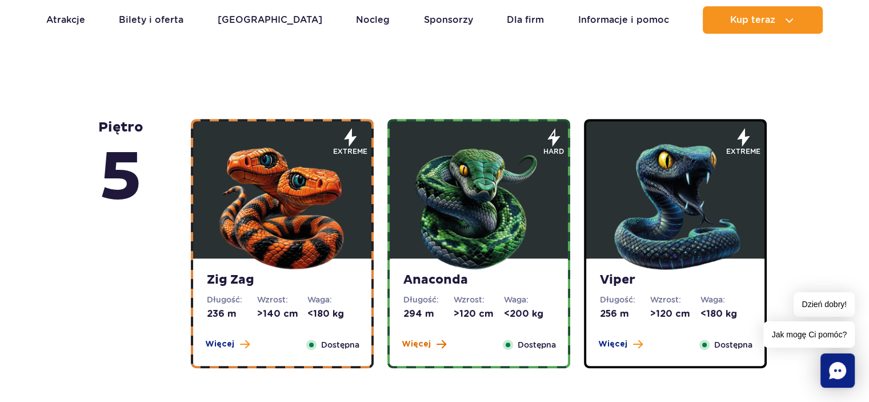
click at [416, 346] on span "Więcej" at bounding box center [416, 343] width 29 height 11
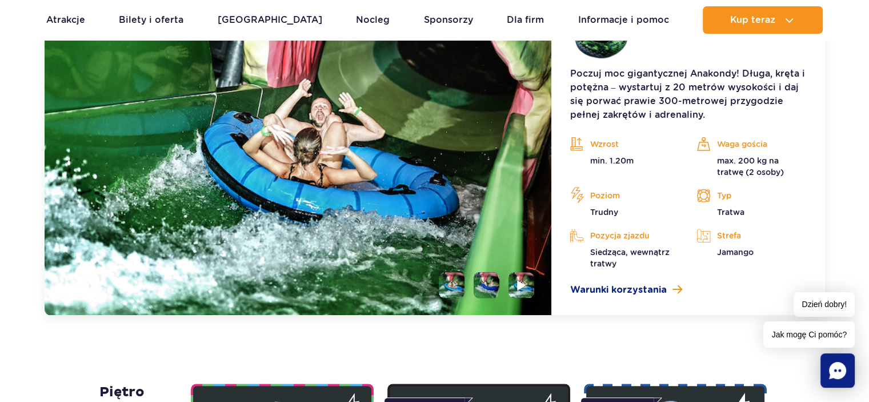
scroll to position [1074, 0]
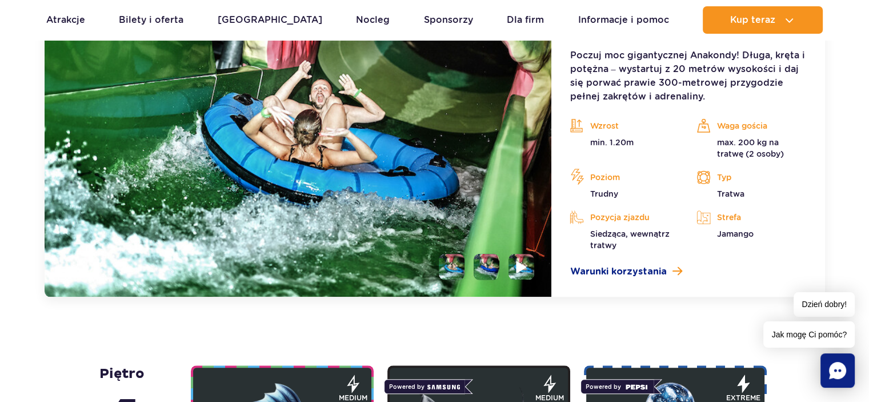
click at [521, 267] on img at bounding box center [522, 266] width 11 height 13
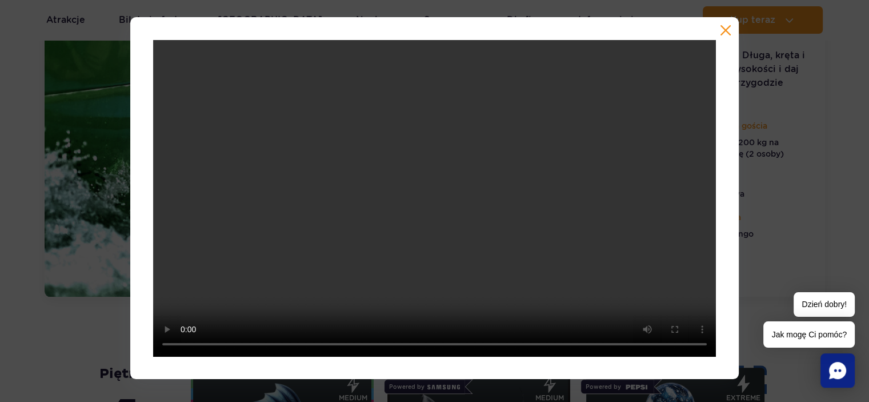
click at [728, 31] on button "button" at bounding box center [725, 30] width 11 height 11
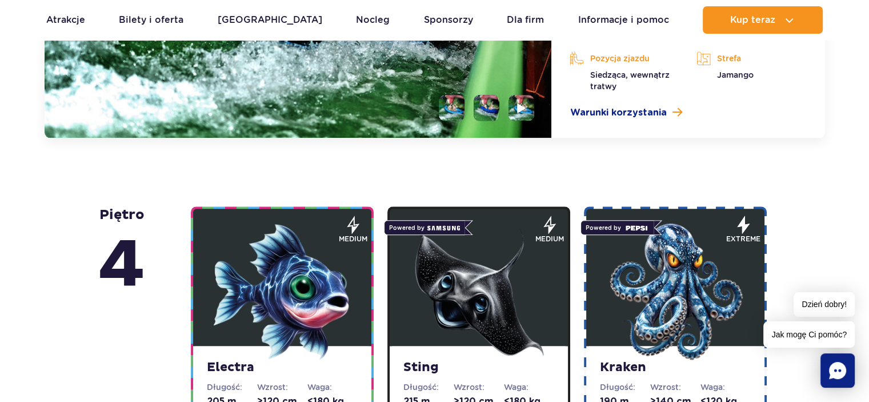
scroll to position [1303, 0]
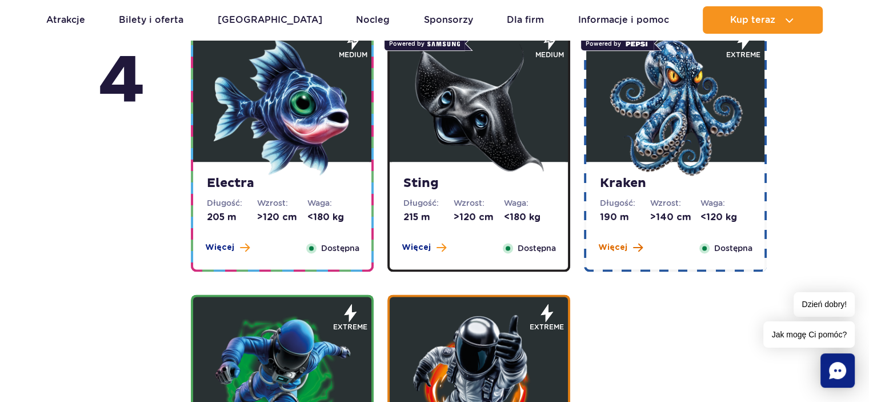
click at [615, 247] on span "Więcej" at bounding box center [612, 247] width 29 height 11
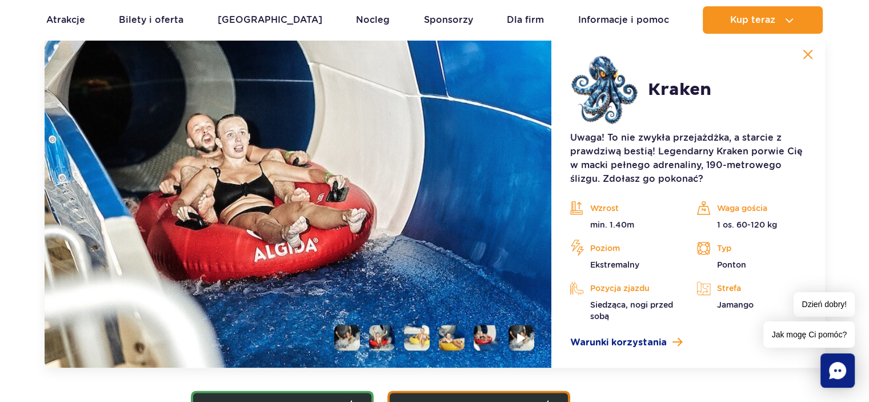
scroll to position [1335, 0]
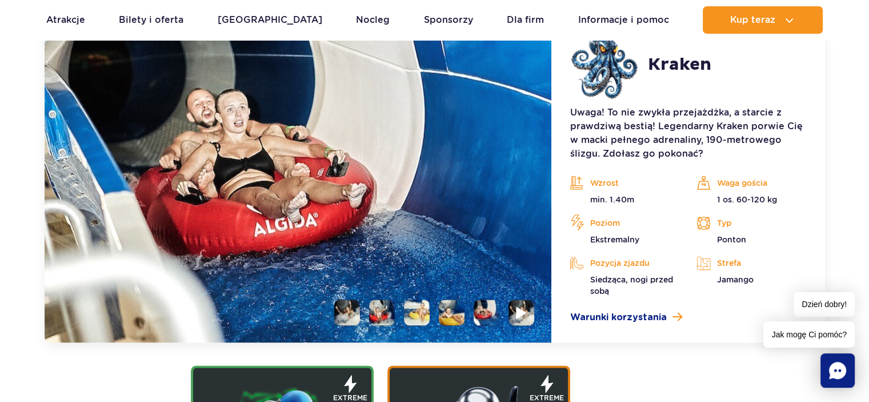
click at [522, 307] on img at bounding box center [522, 312] width 11 height 13
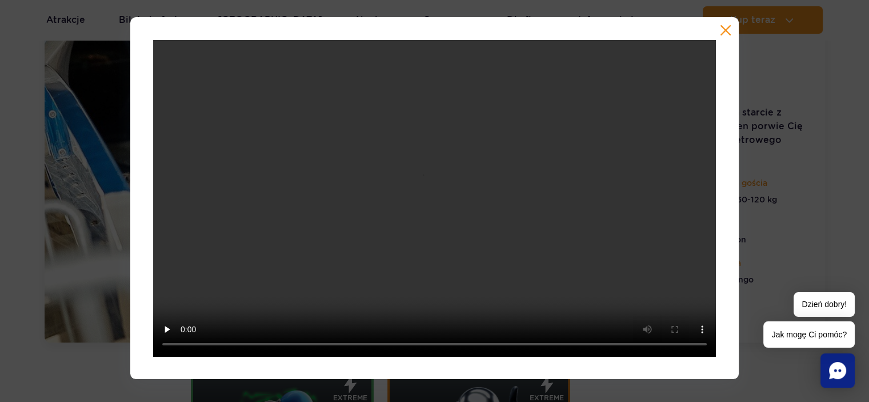
click at [716, 32] on div at bounding box center [434, 198] width 609 height 362
click at [727, 26] on button "button" at bounding box center [725, 30] width 11 height 11
